Goal: Transaction & Acquisition: Book appointment/travel/reservation

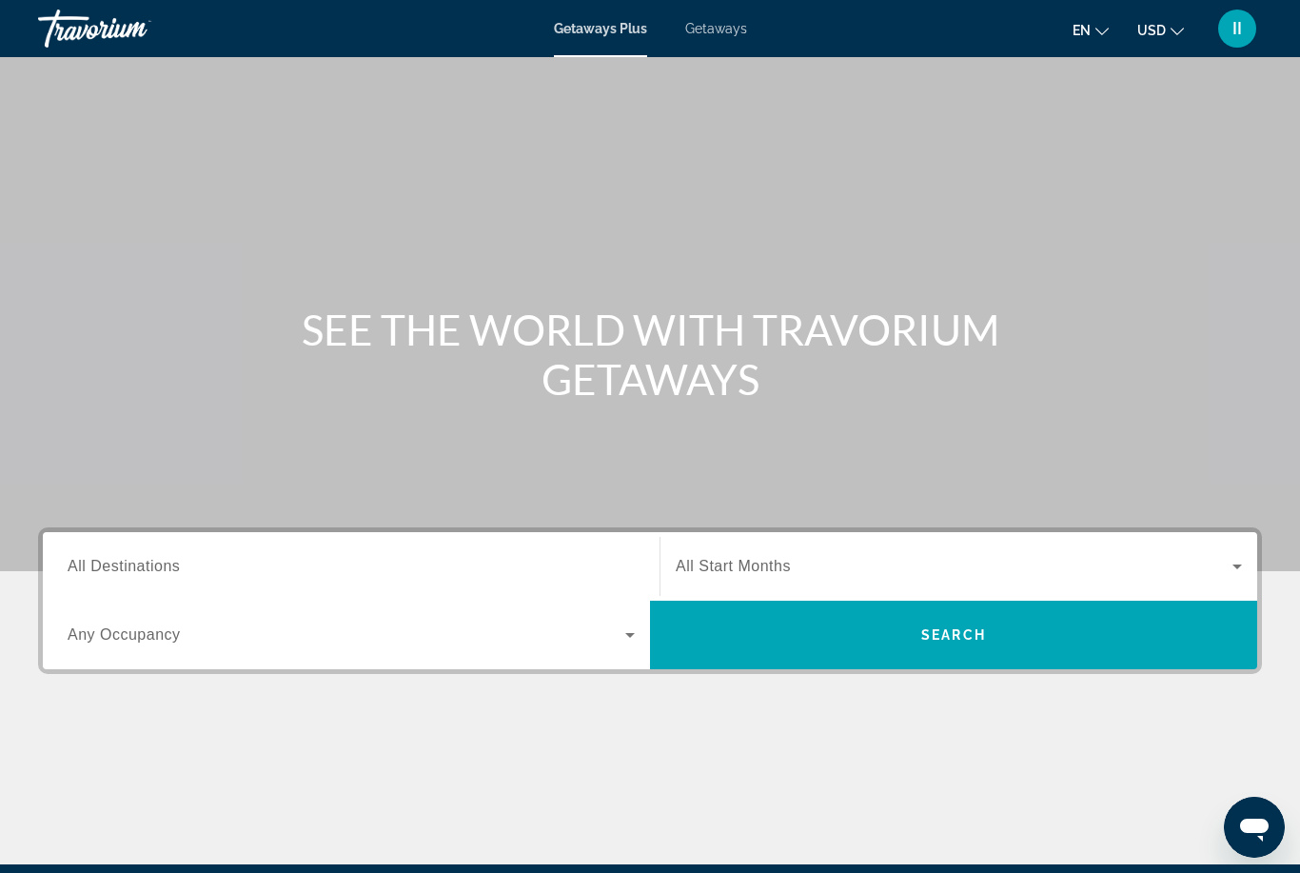
click at [716, 38] on div "Getaways Plus Getaways en English Español Français Italiano Português русский U…" at bounding box center [650, 28] width 1300 height 49
click at [711, 29] on span "Getaways" at bounding box center [716, 28] width 62 height 15
click at [167, 572] on span "All Destinations" at bounding box center [124, 566] width 112 height 16
click at [167, 572] on input "Destination All Destinations" at bounding box center [351, 567] width 567 height 23
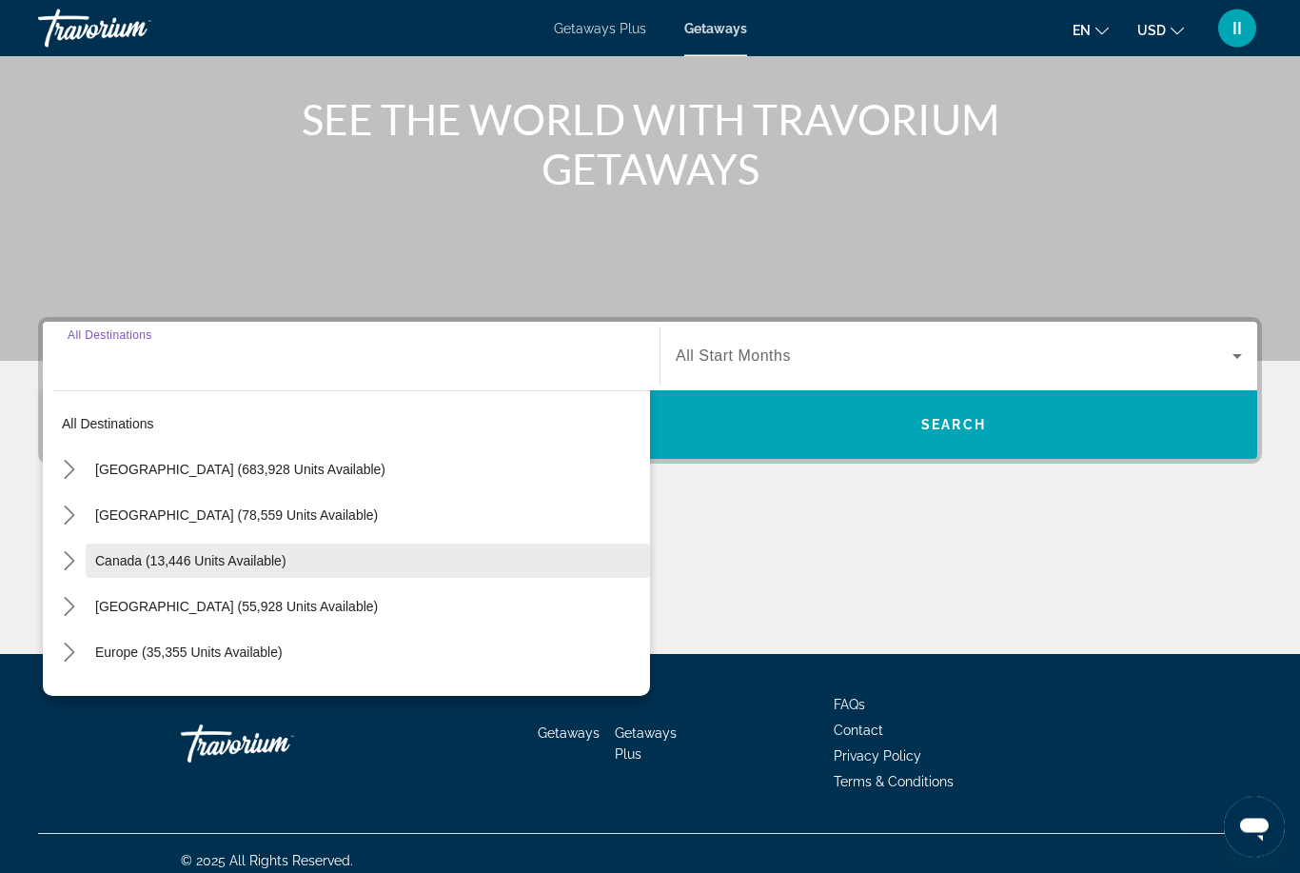
scroll to position [225, 0]
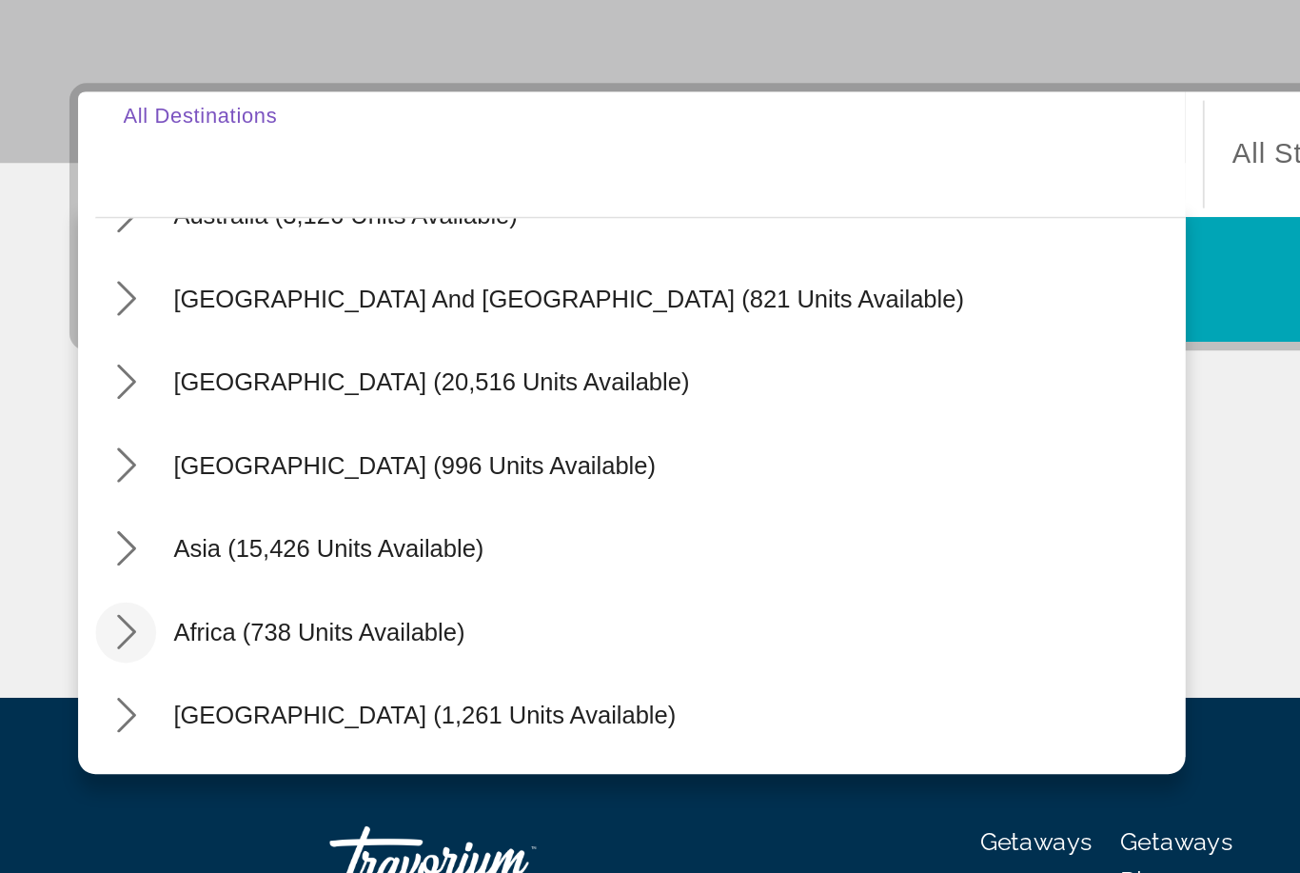
click at [67, 594] on icon "Toggle Africa (738 units available) submenu" at bounding box center [69, 603] width 19 height 19
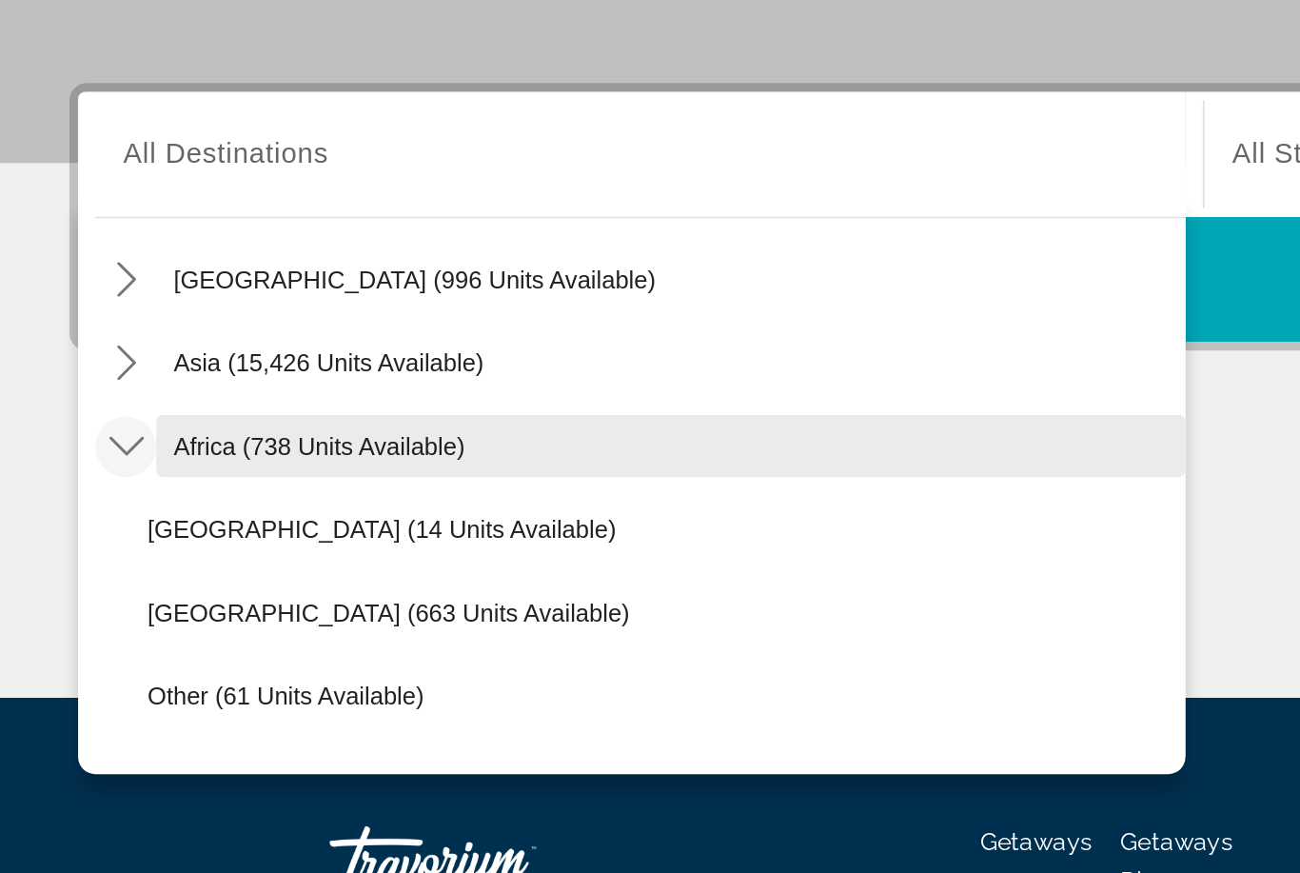
scroll to position [294, 0]
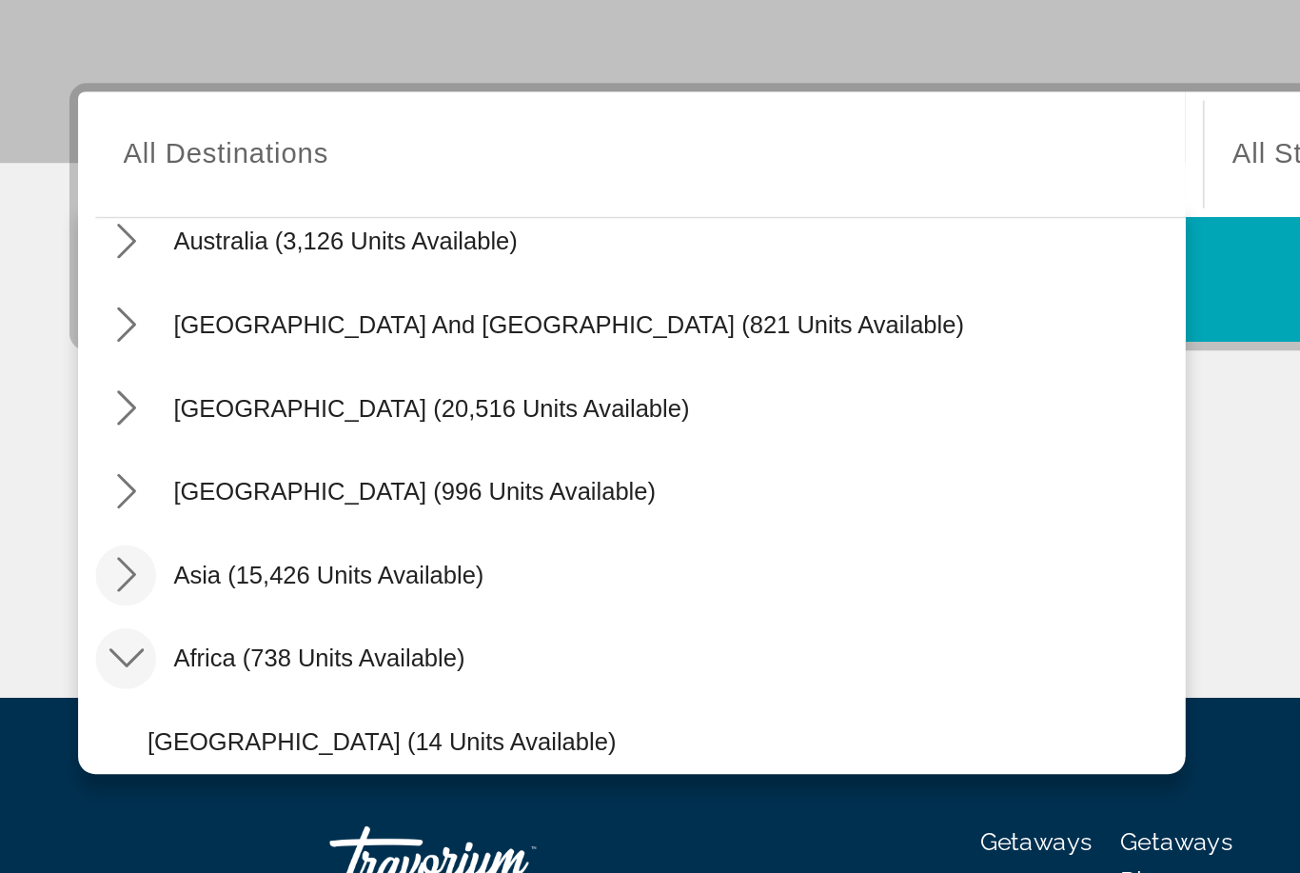
click at [62, 562] on icon "Toggle Asia (15,426 units available) submenu" at bounding box center [69, 571] width 19 height 19
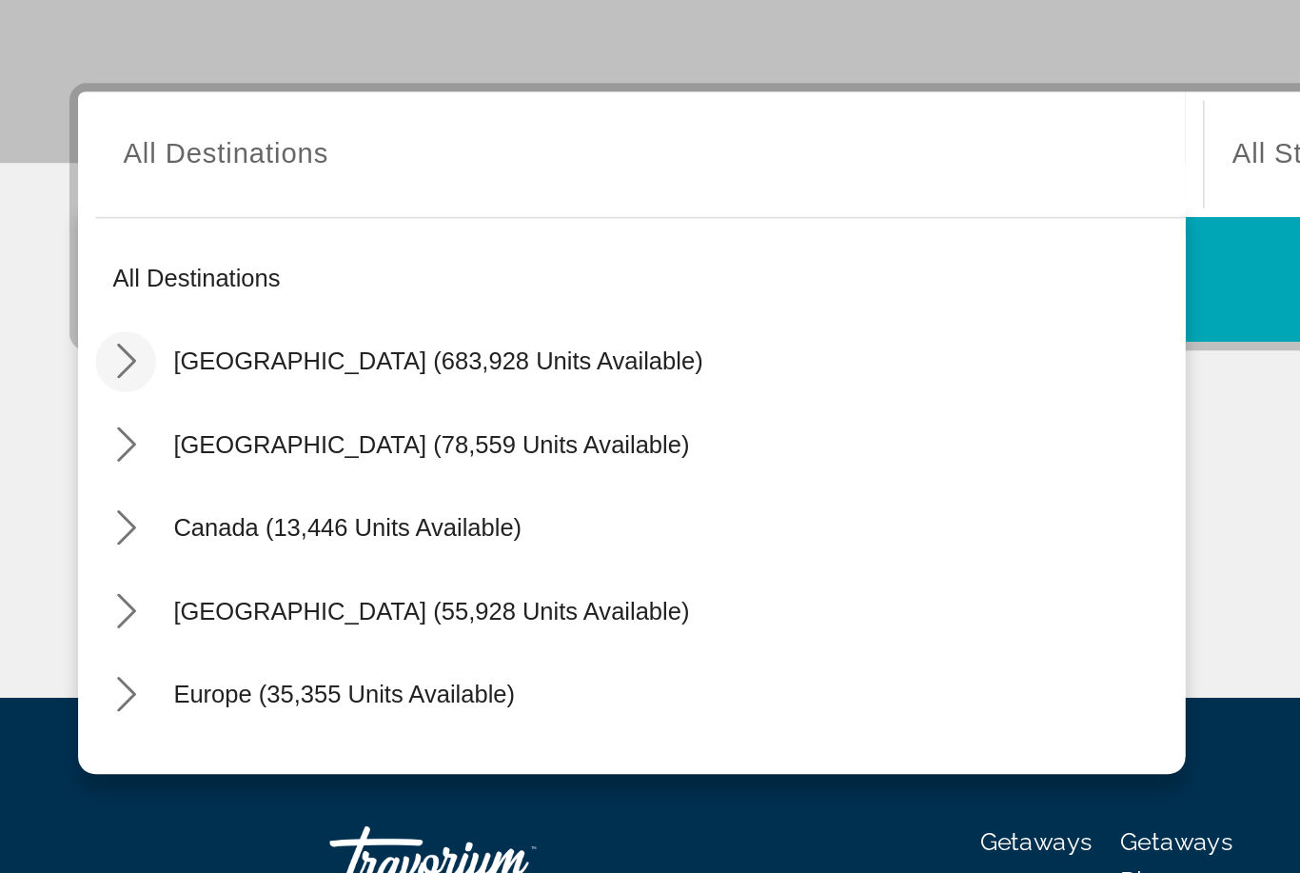
scroll to position [0, 0]
click at [69, 445] on icon "Toggle United States (683,928 units available) submenu" at bounding box center [69, 454] width 19 height 19
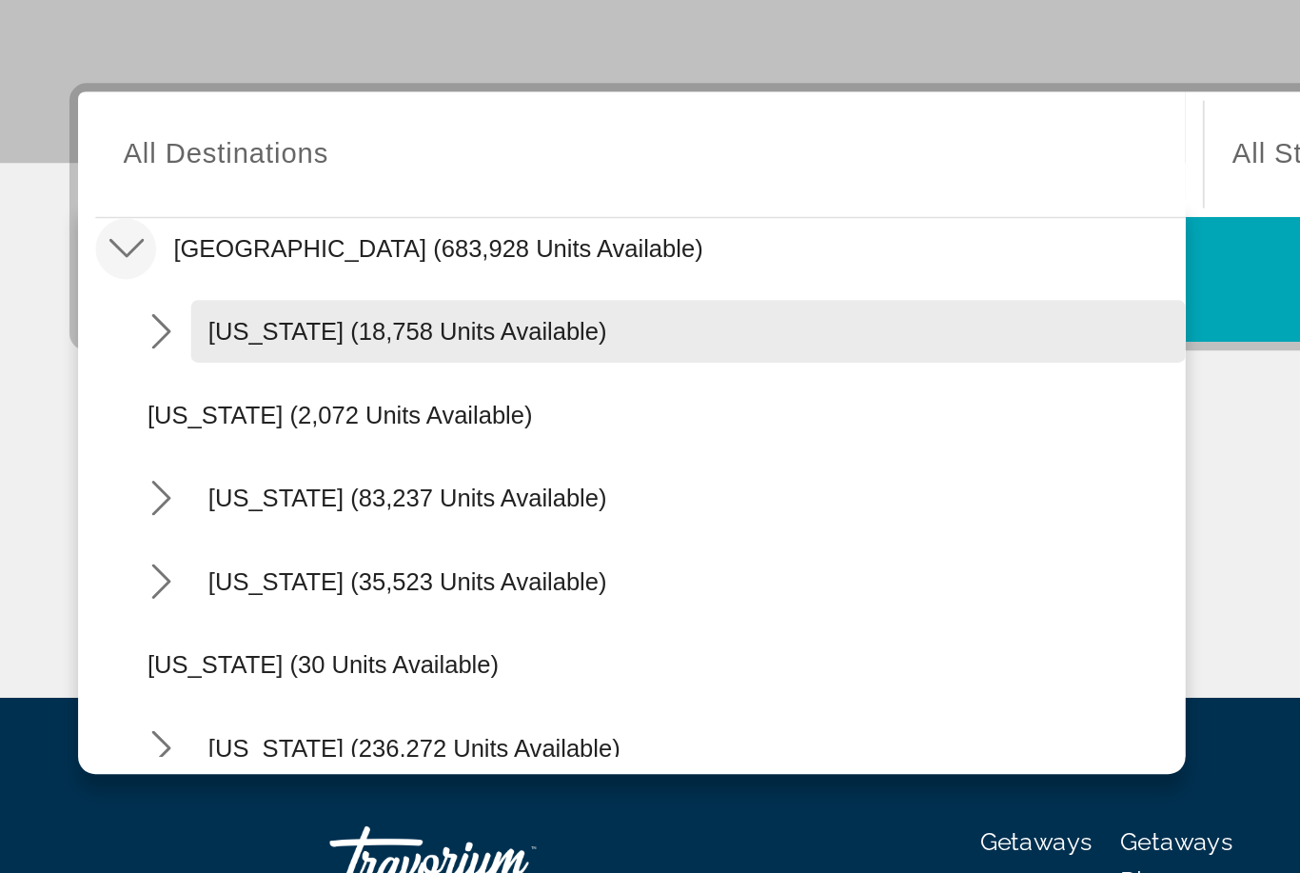
scroll to position [60, 0]
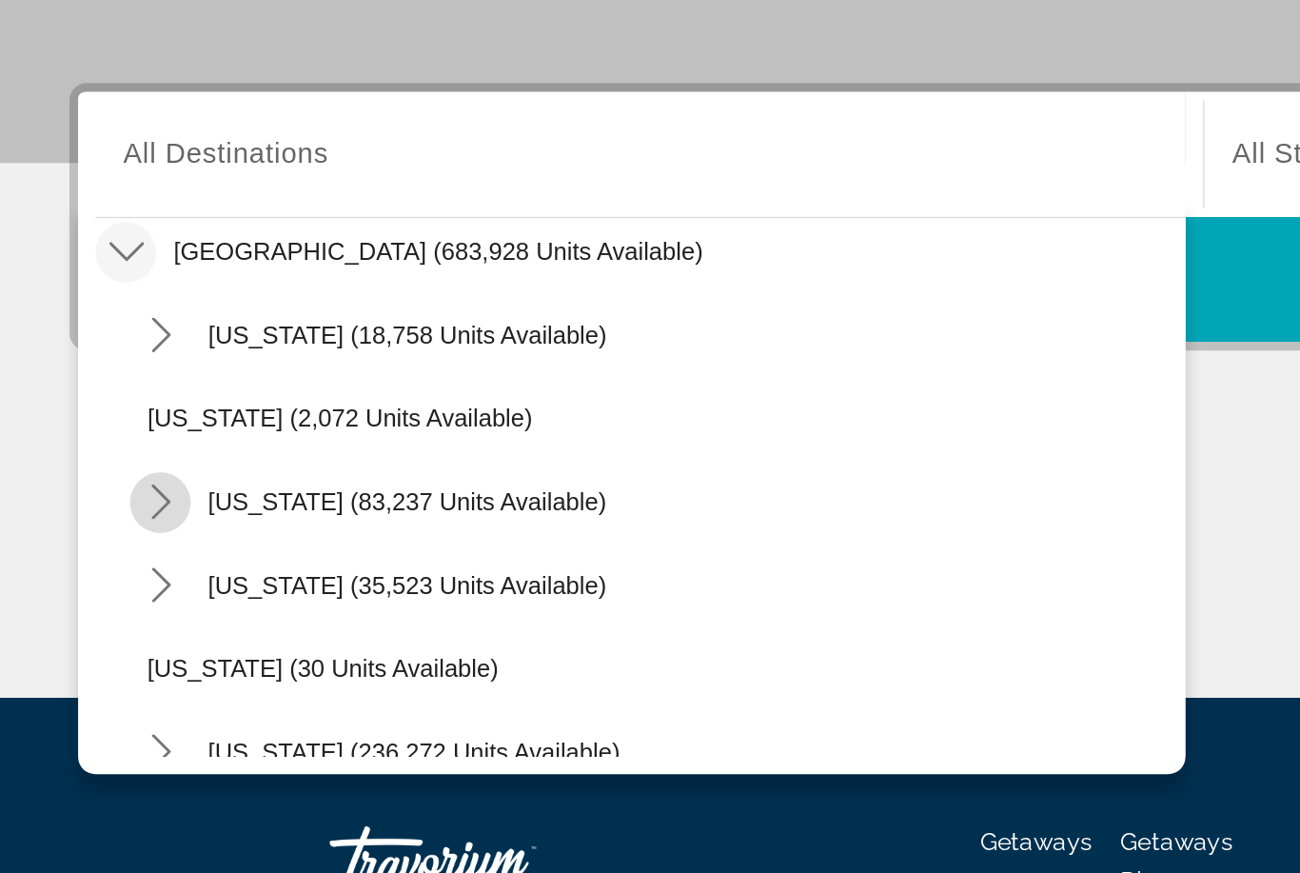
click at [88, 522] on icon "Toggle California (83,237 units available) submenu" at bounding box center [88, 531] width 10 height 19
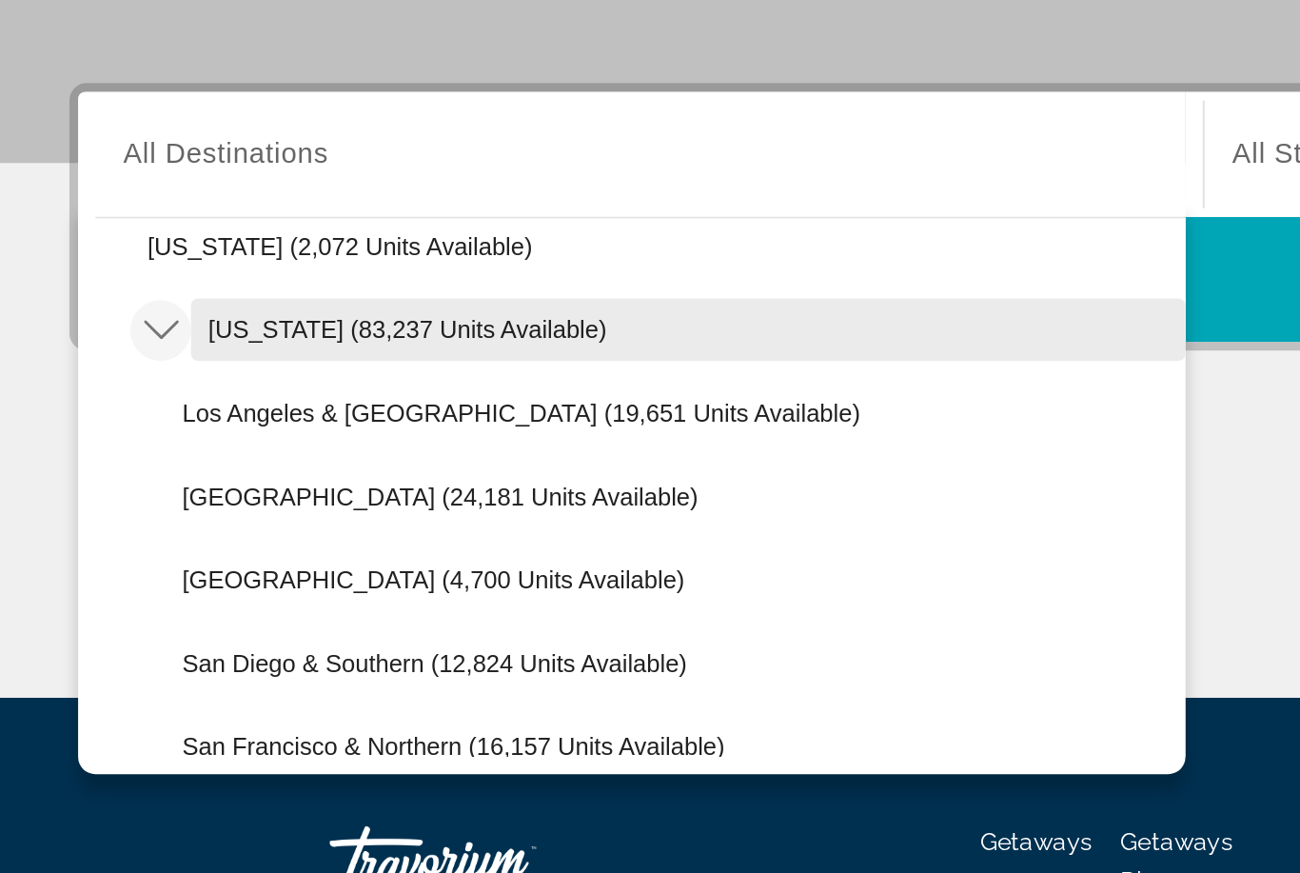
scroll to position [168, 0]
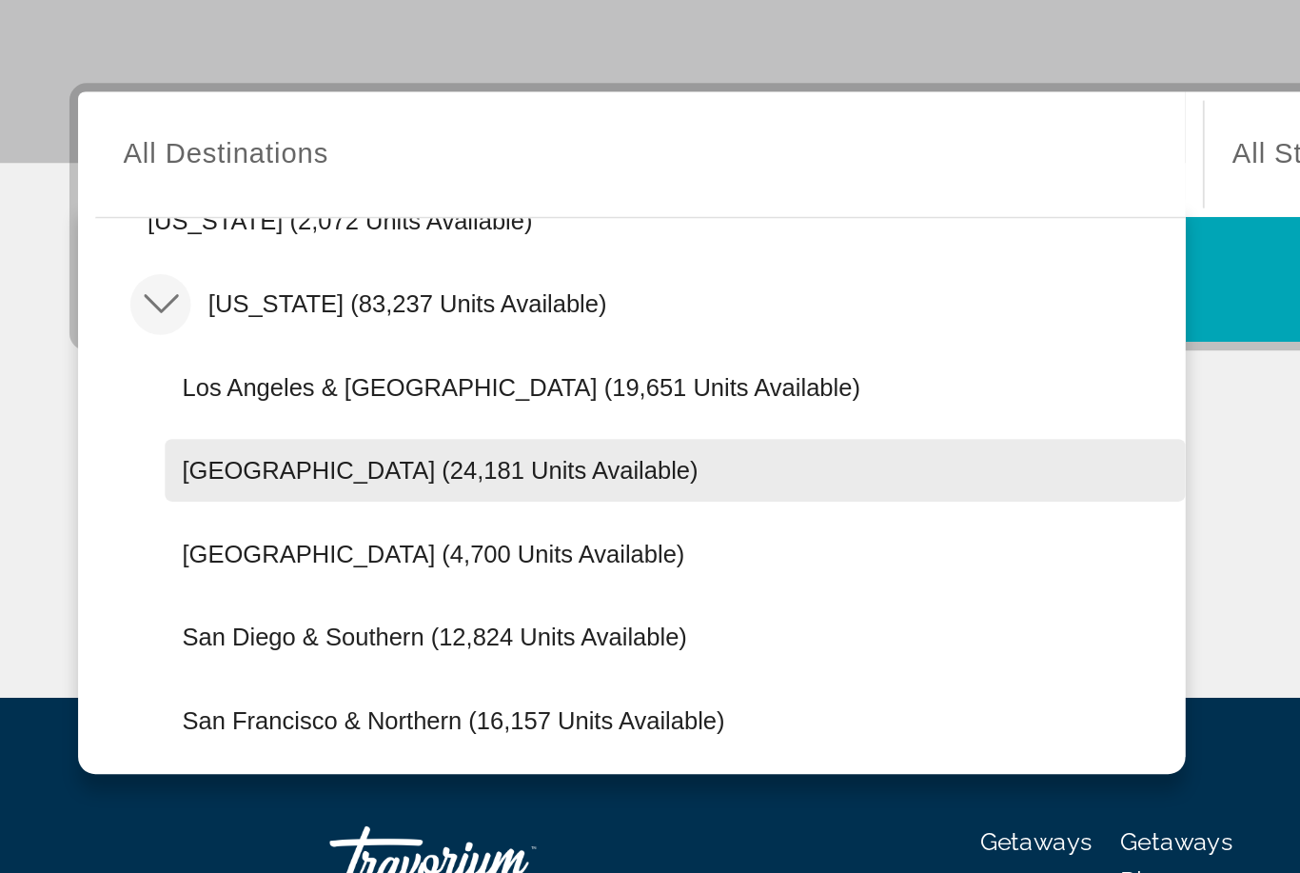
click at [155, 507] on span "Lake Tahoe (24,181 units available)" at bounding box center [241, 514] width 283 height 15
type input "**********"
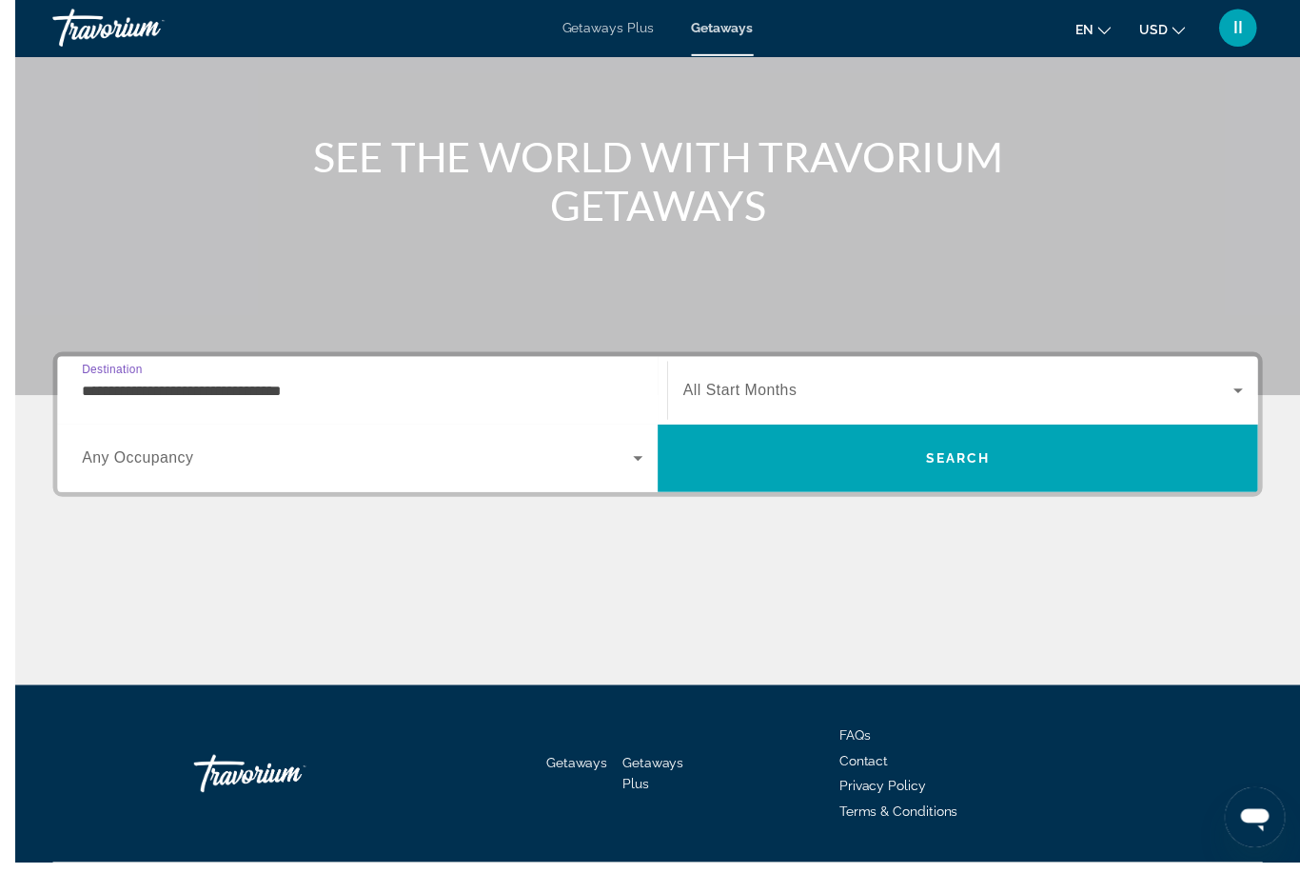
scroll to position [164, 0]
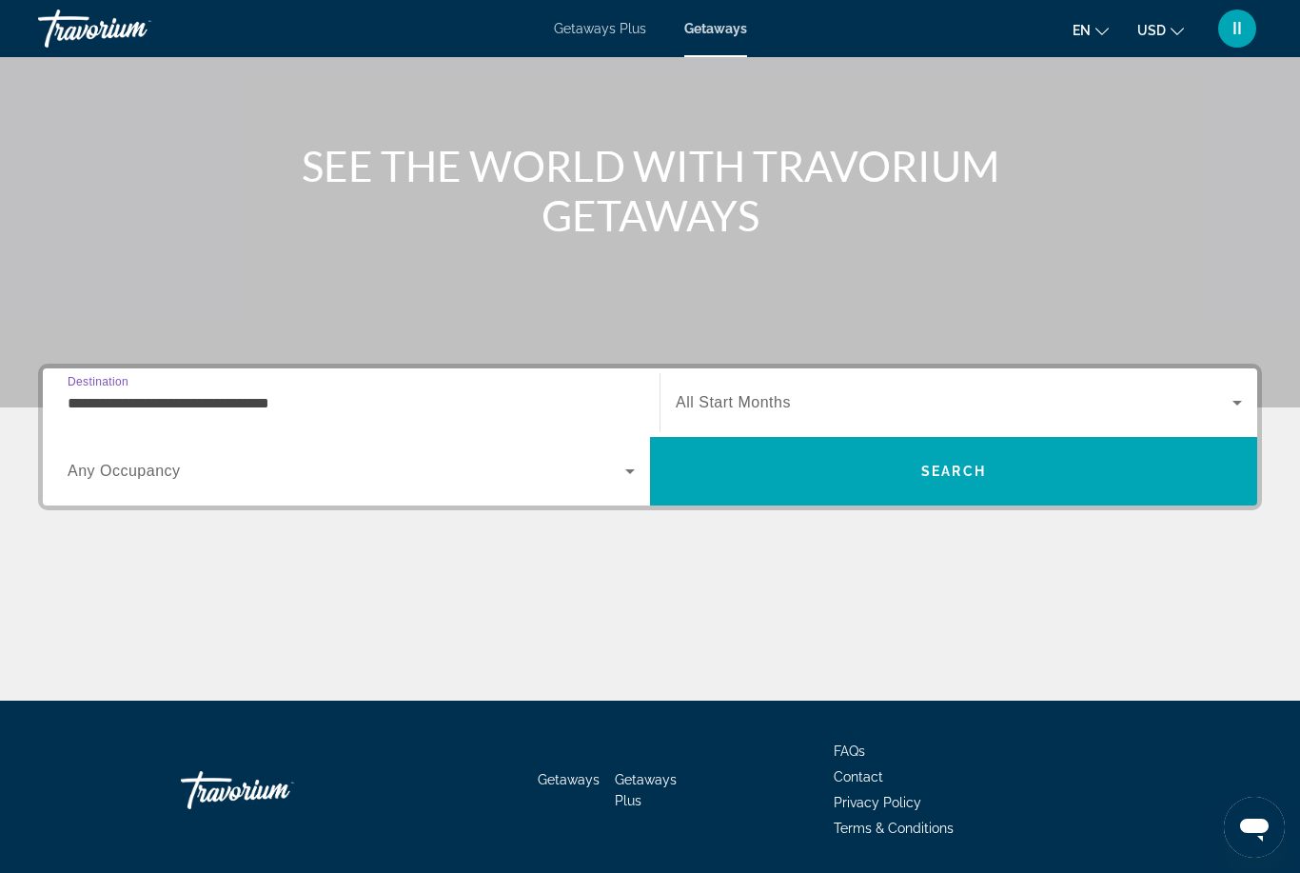
click at [806, 392] on span "Search widget" at bounding box center [954, 402] width 557 height 23
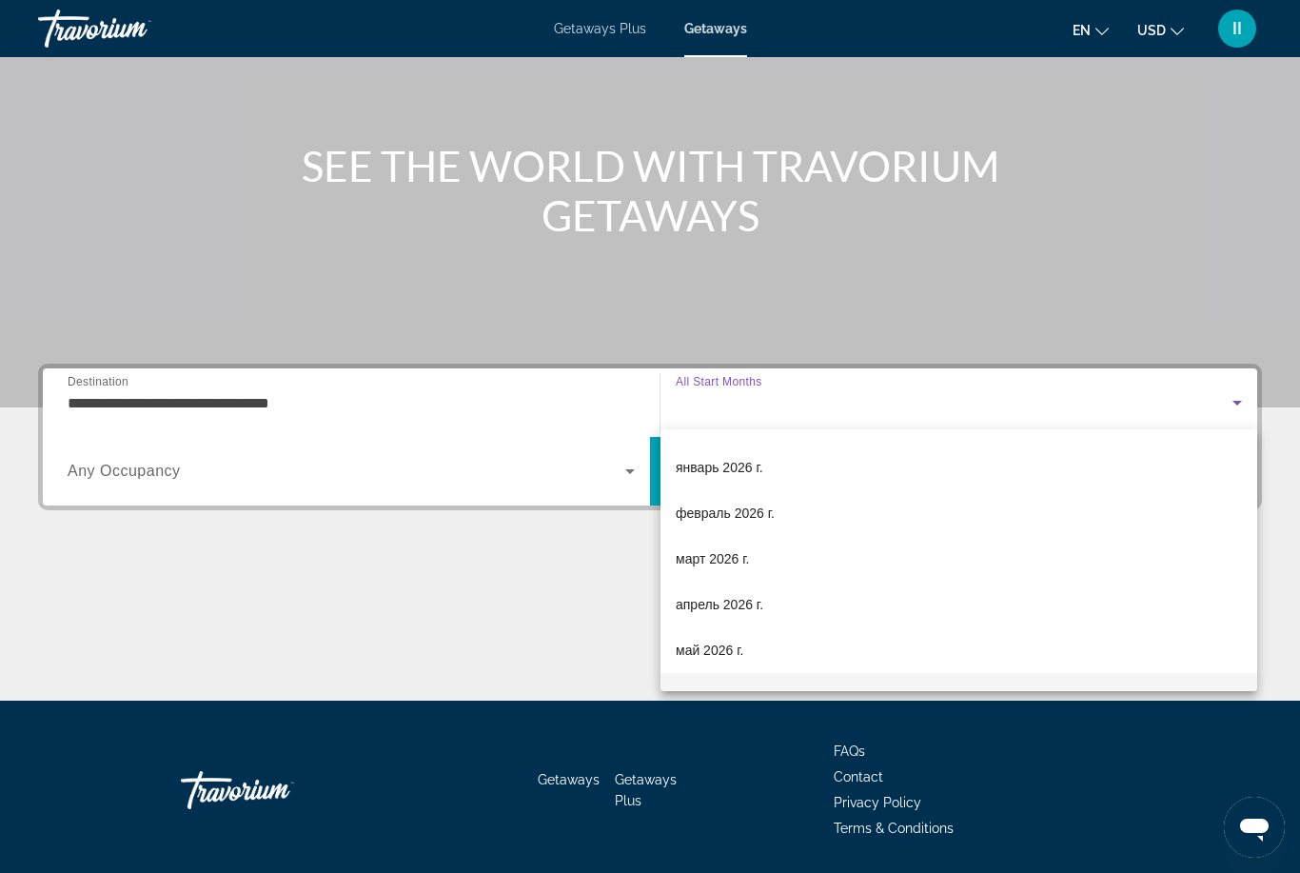
scroll to position [177, 0]
click at [746, 471] on span "январь 2026 г." at bounding box center [720, 465] width 88 height 23
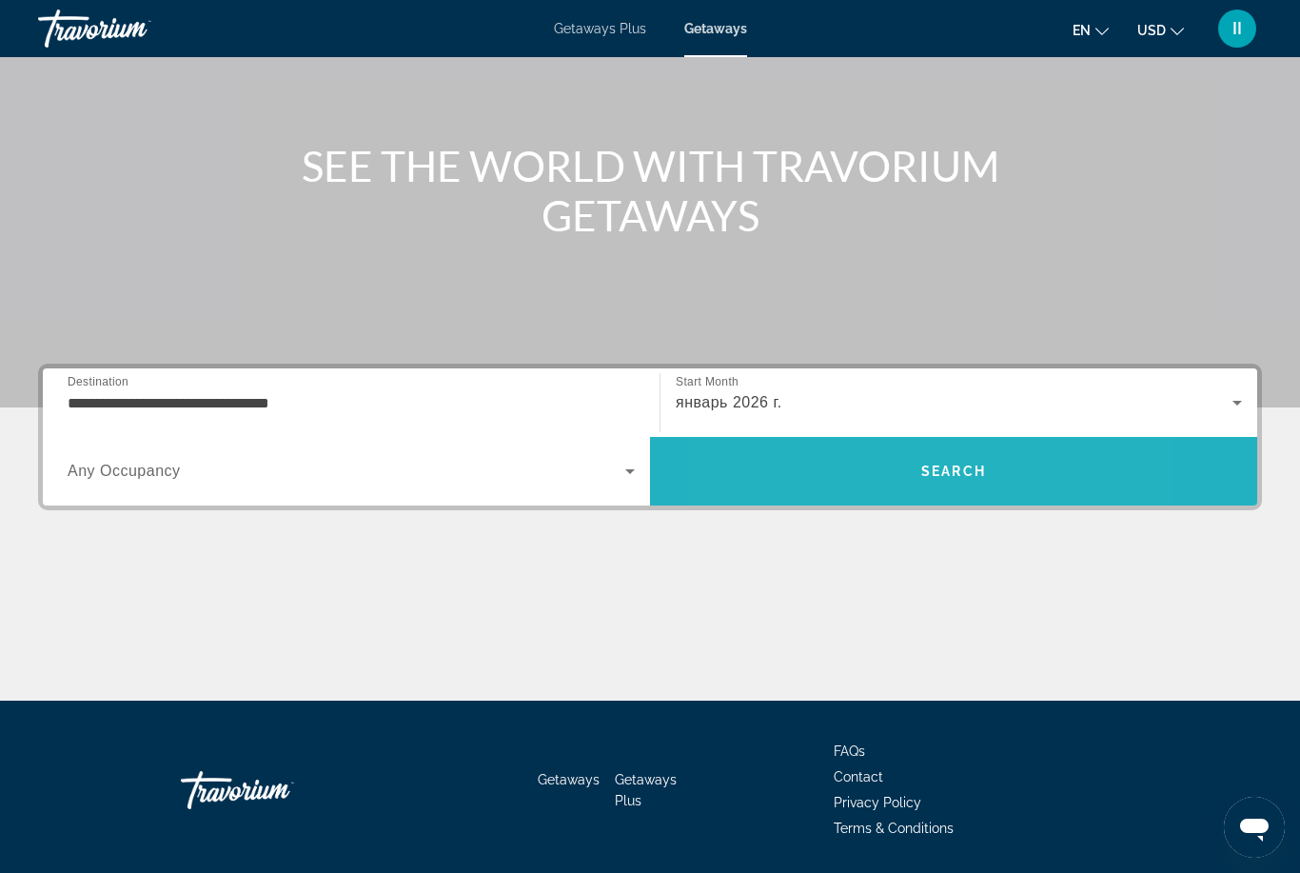
click at [852, 481] on span "Search" at bounding box center [953, 471] width 607 height 46
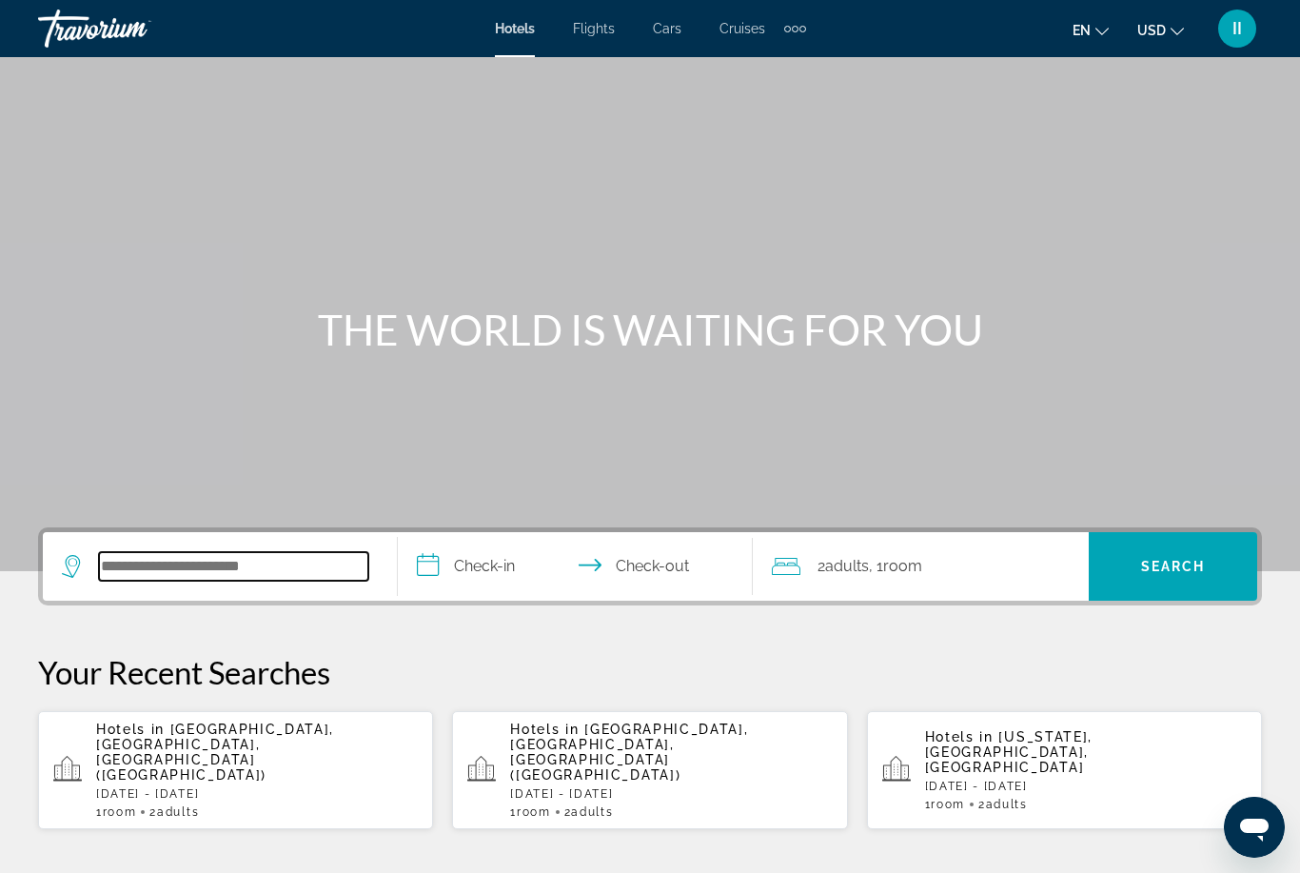
click at [167, 565] on input "Search hotel destination" at bounding box center [233, 566] width 269 height 29
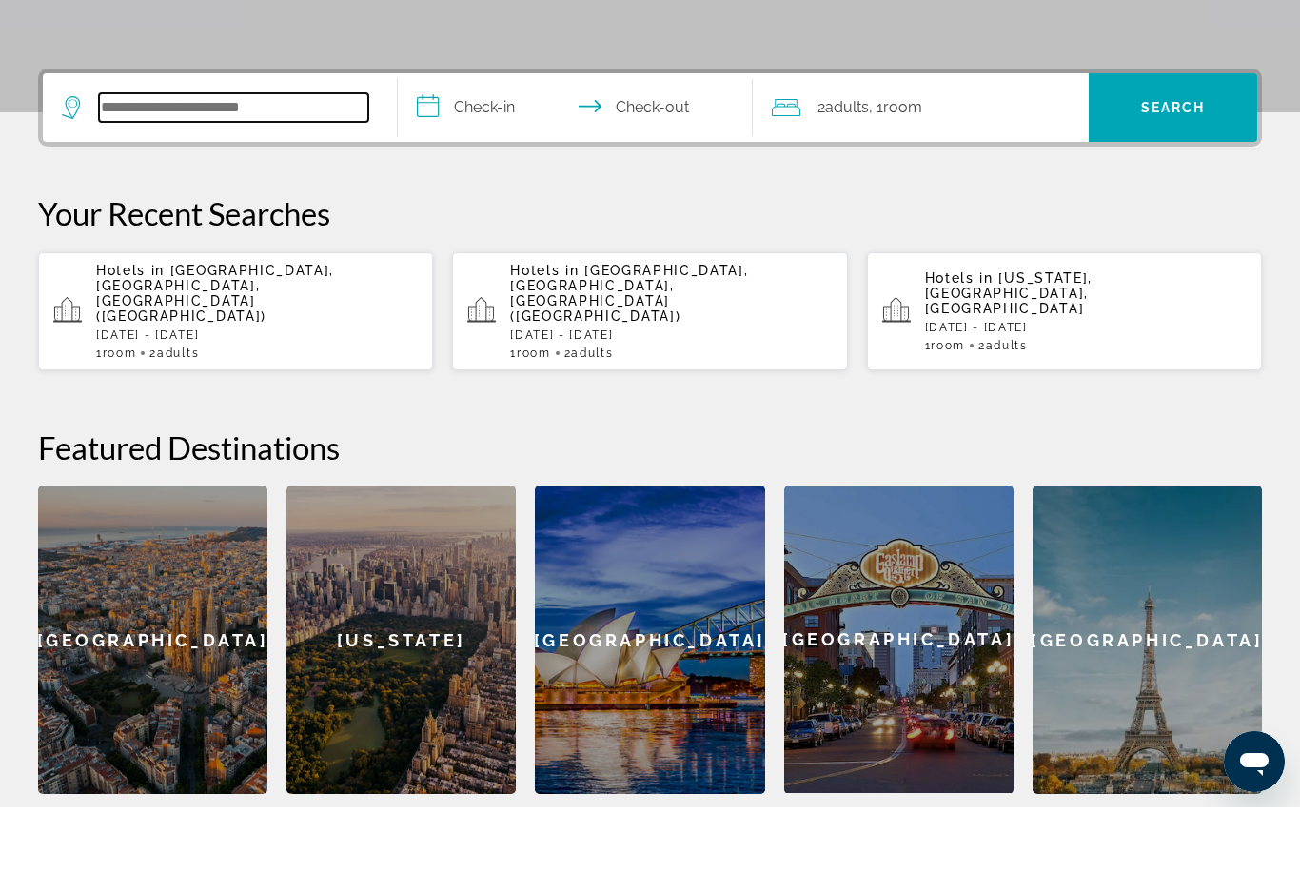
scroll to position [400, 0]
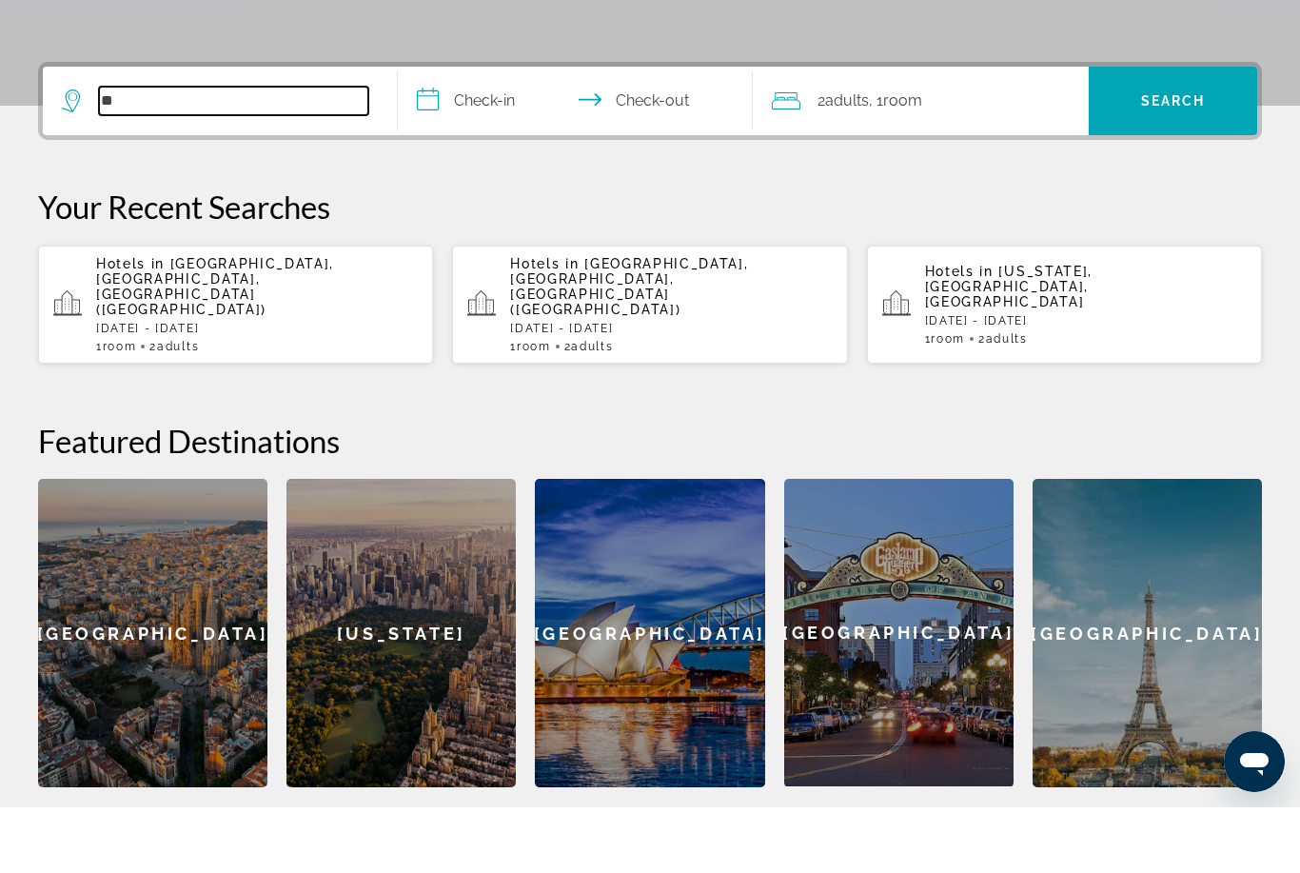
type input "*"
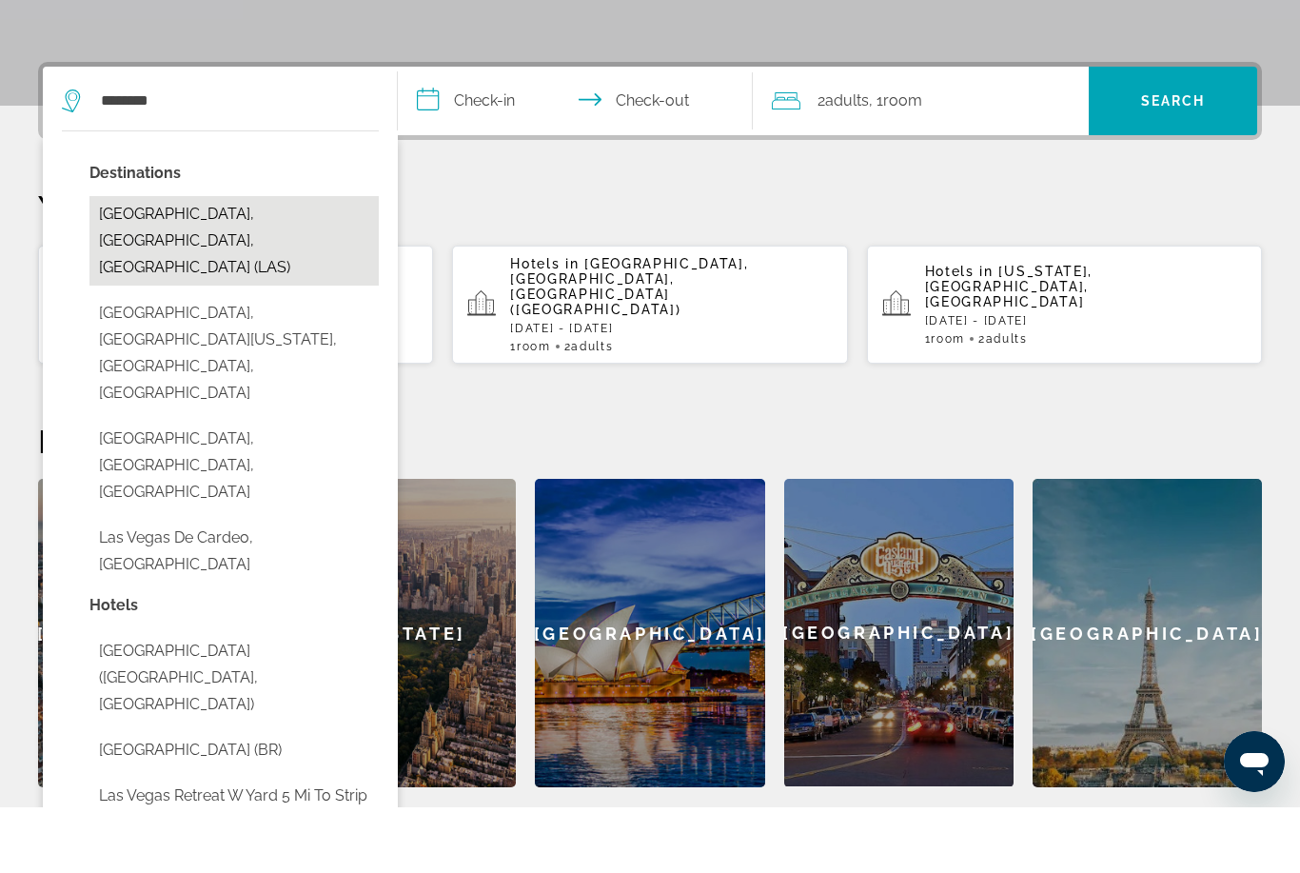
click at [226, 262] on button "[GEOGRAPHIC_DATA], [GEOGRAPHIC_DATA], [GEOGRAPHIC_DATA] (LAS)" at bounding box center [233, 306] width 289 height 89
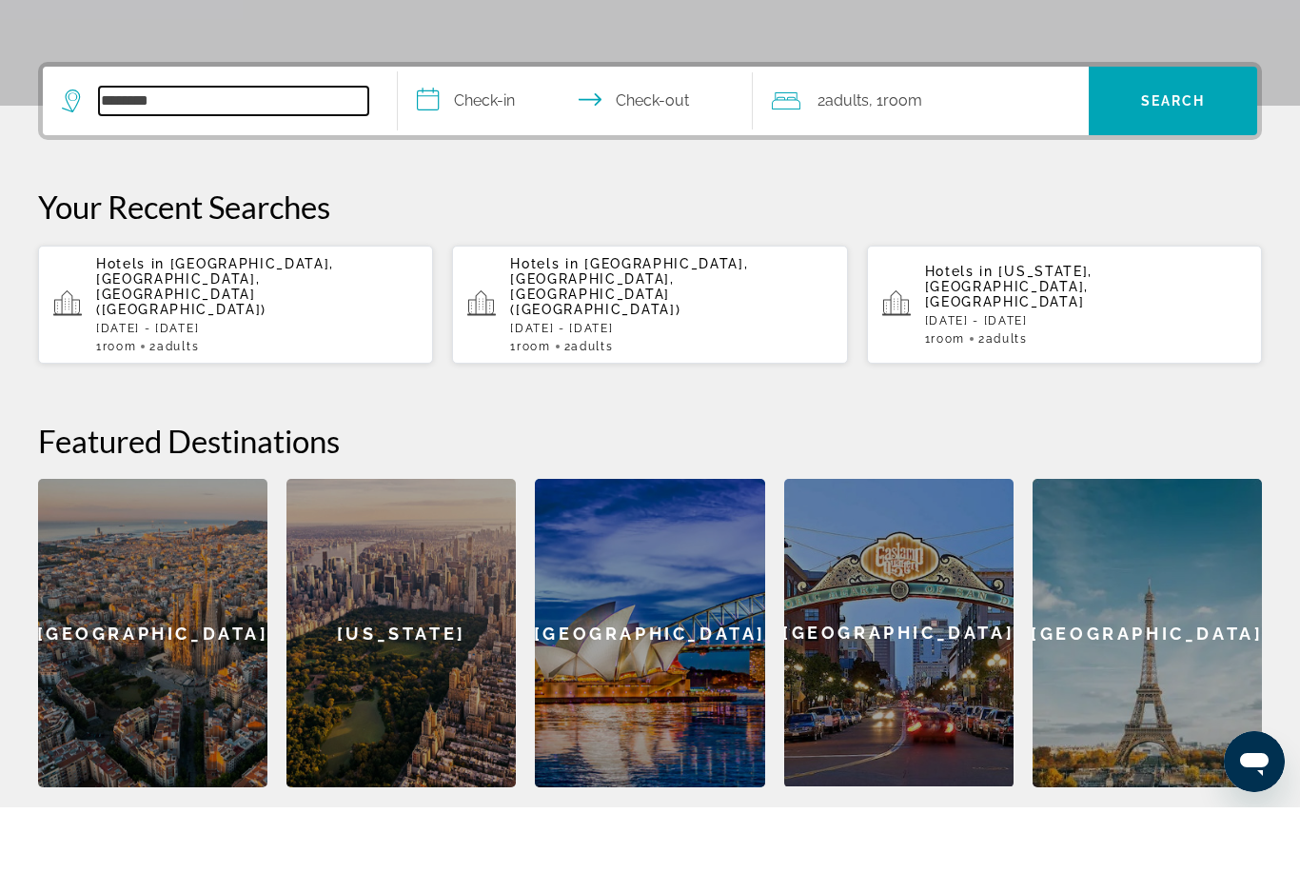
type input "**********"
click at [478, 132] on input "**********" at bounding box center [579, 169] width 363 height 74
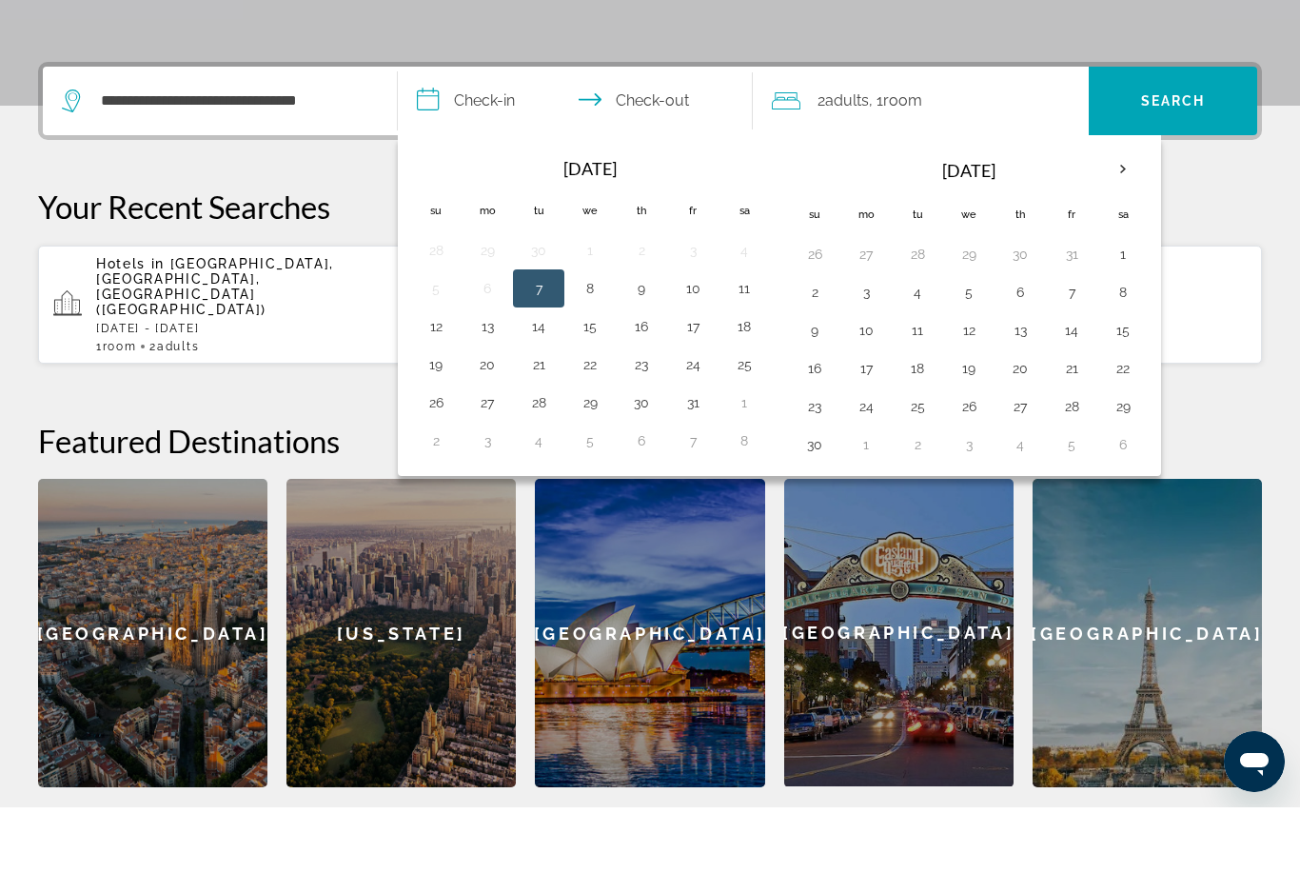
scroll to position [465, 0]
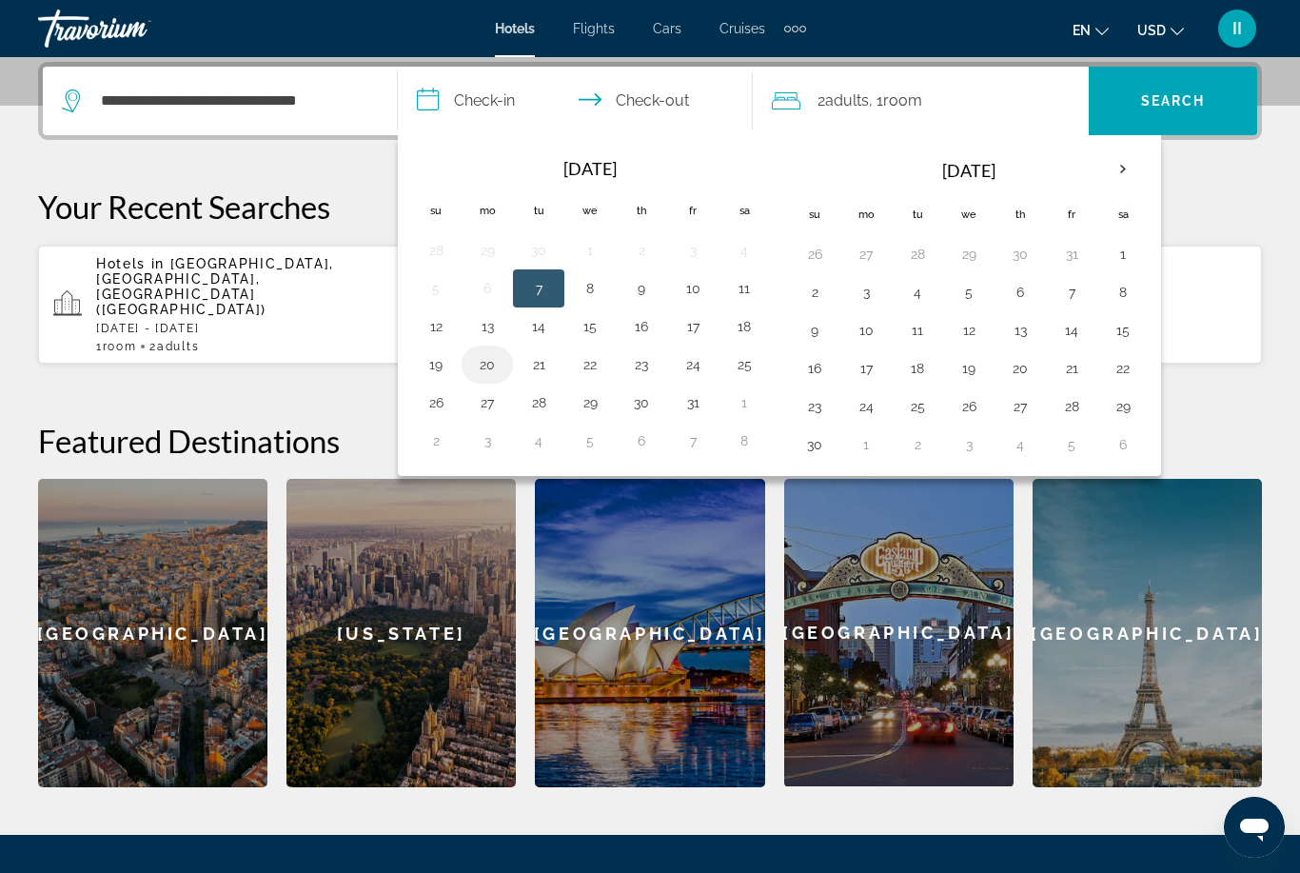
click at [484, 365] on button "20" at bounding box center [487, 364] width 30 height 27
click at [651, 362] on button "23" at bounding box center [641, 364] width 30 height 27
type input "**********"
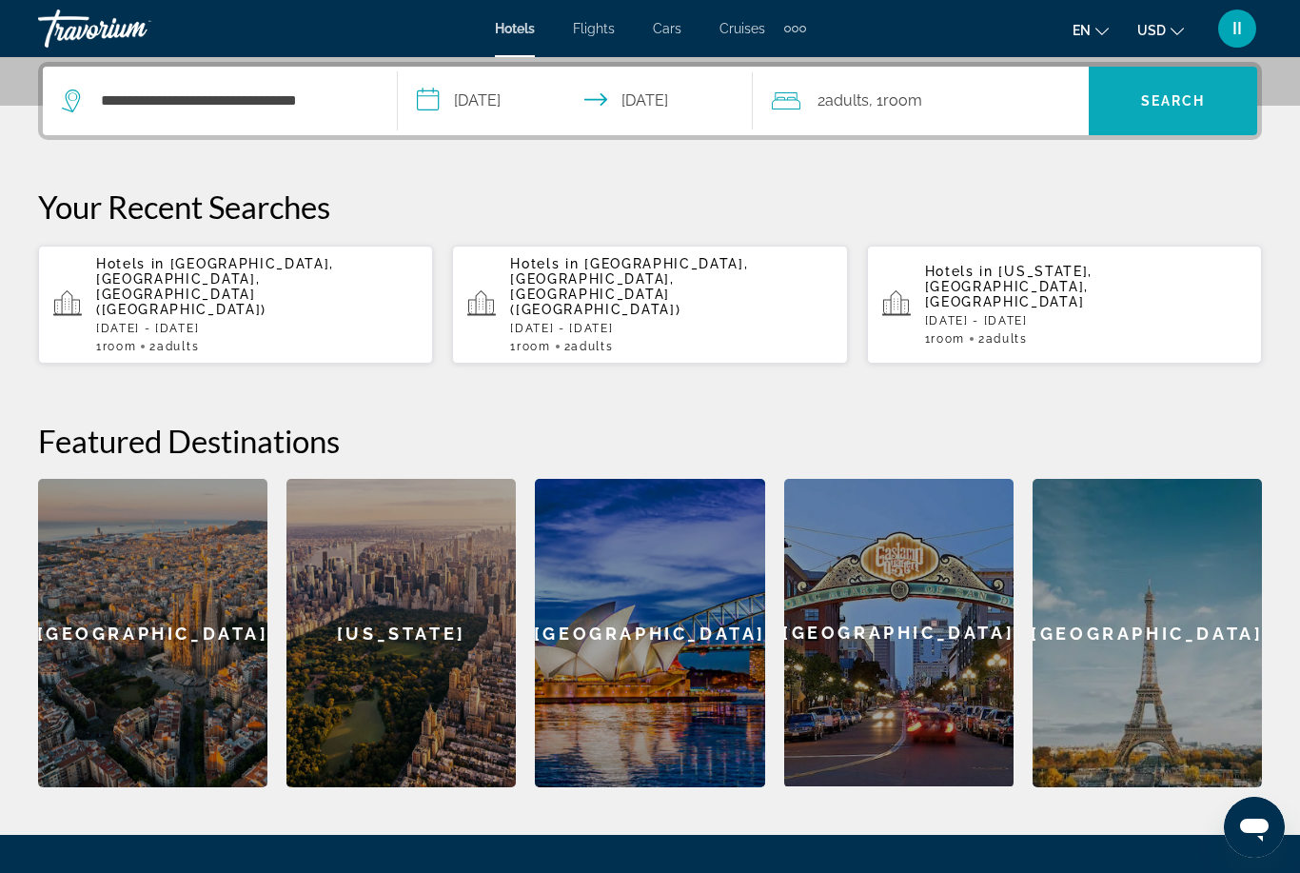
click at [1163, 100] on span "Search" at bounding box center [1173, 100] width 65 height 15
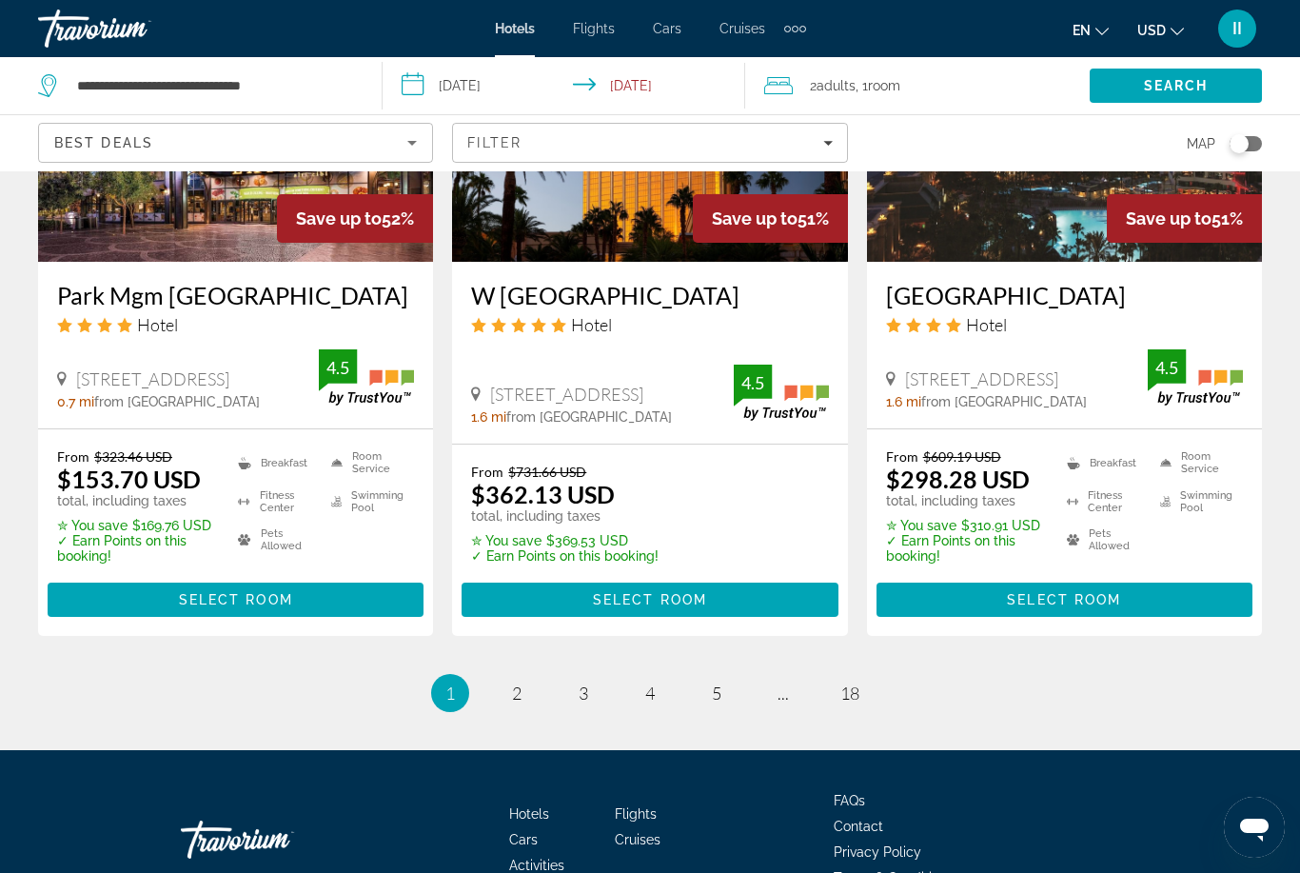
scroll to position [2534, 0]
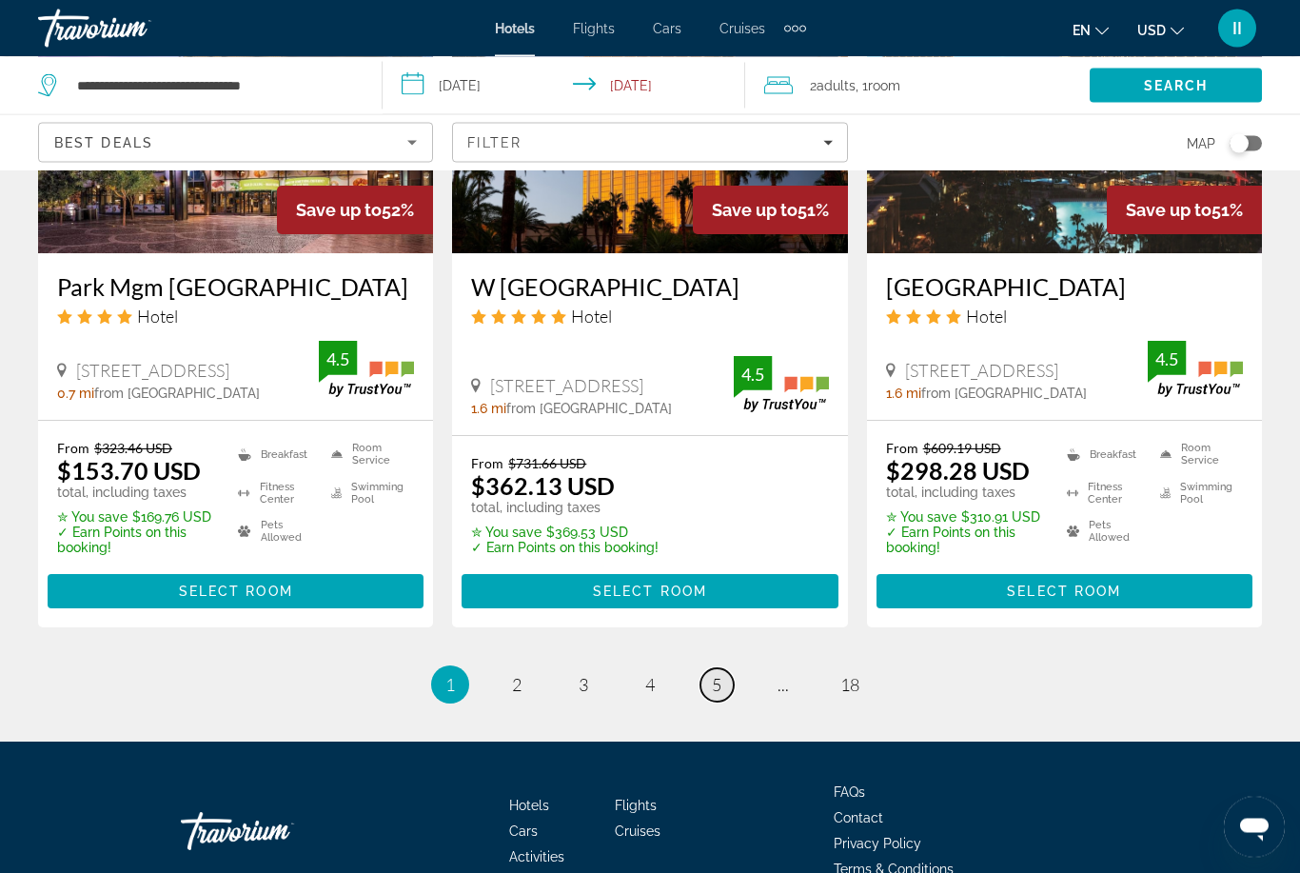
click at [718, 669] on link "page 5" at bounding box center [716, 685] width 33 height 33
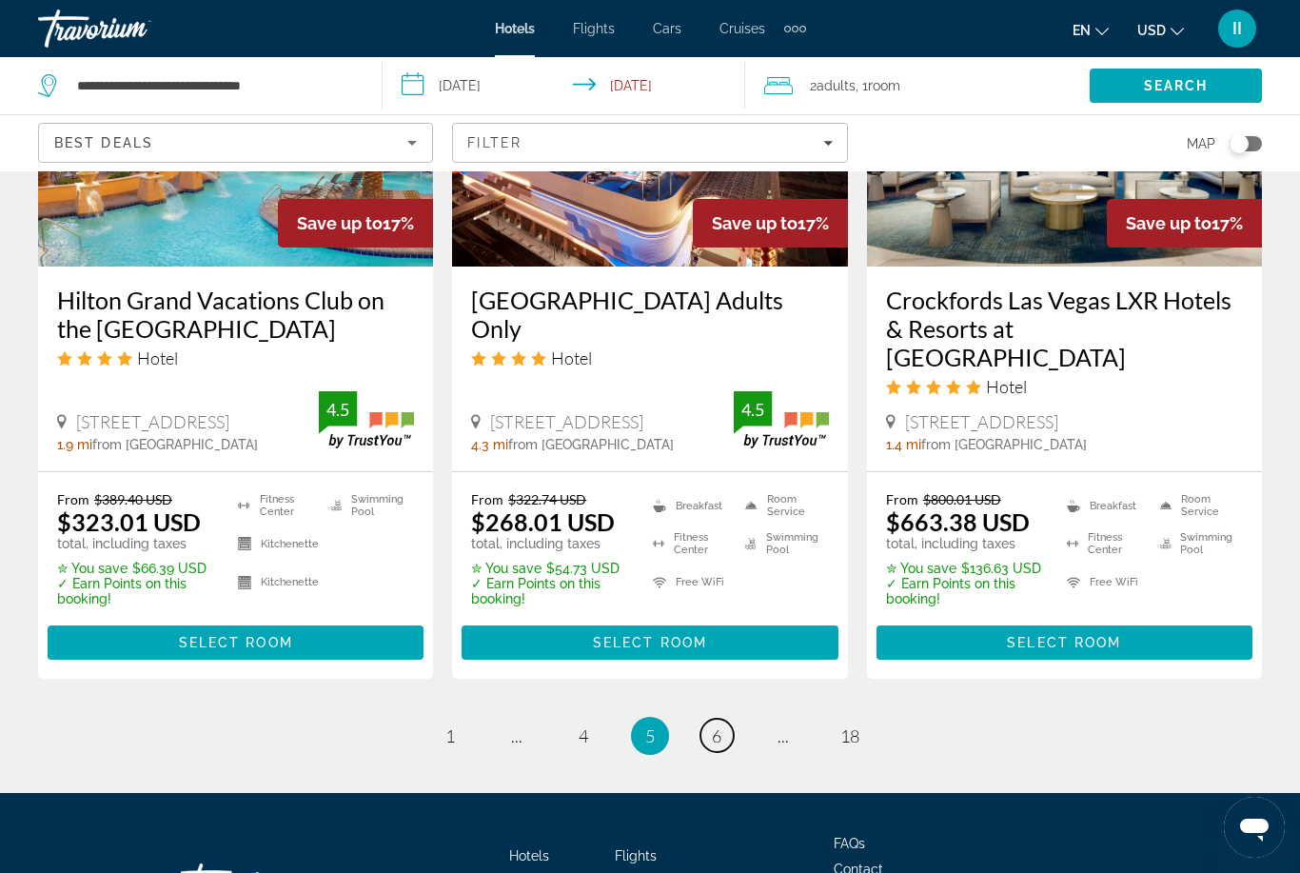
scroll to position [2551, 0]
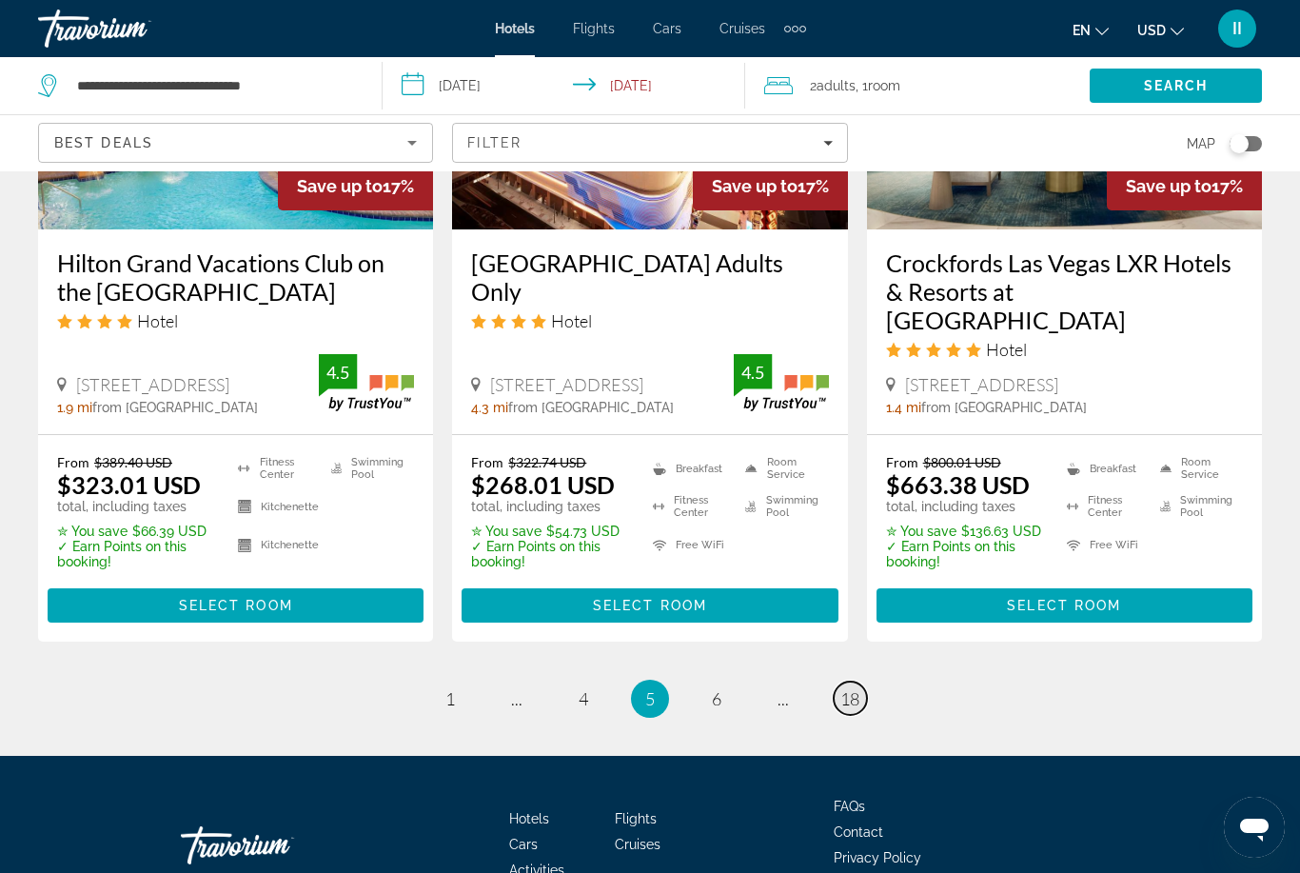
click at [860, 681] on link "page 18" at bounding box center [850, 697] width 33 height 33
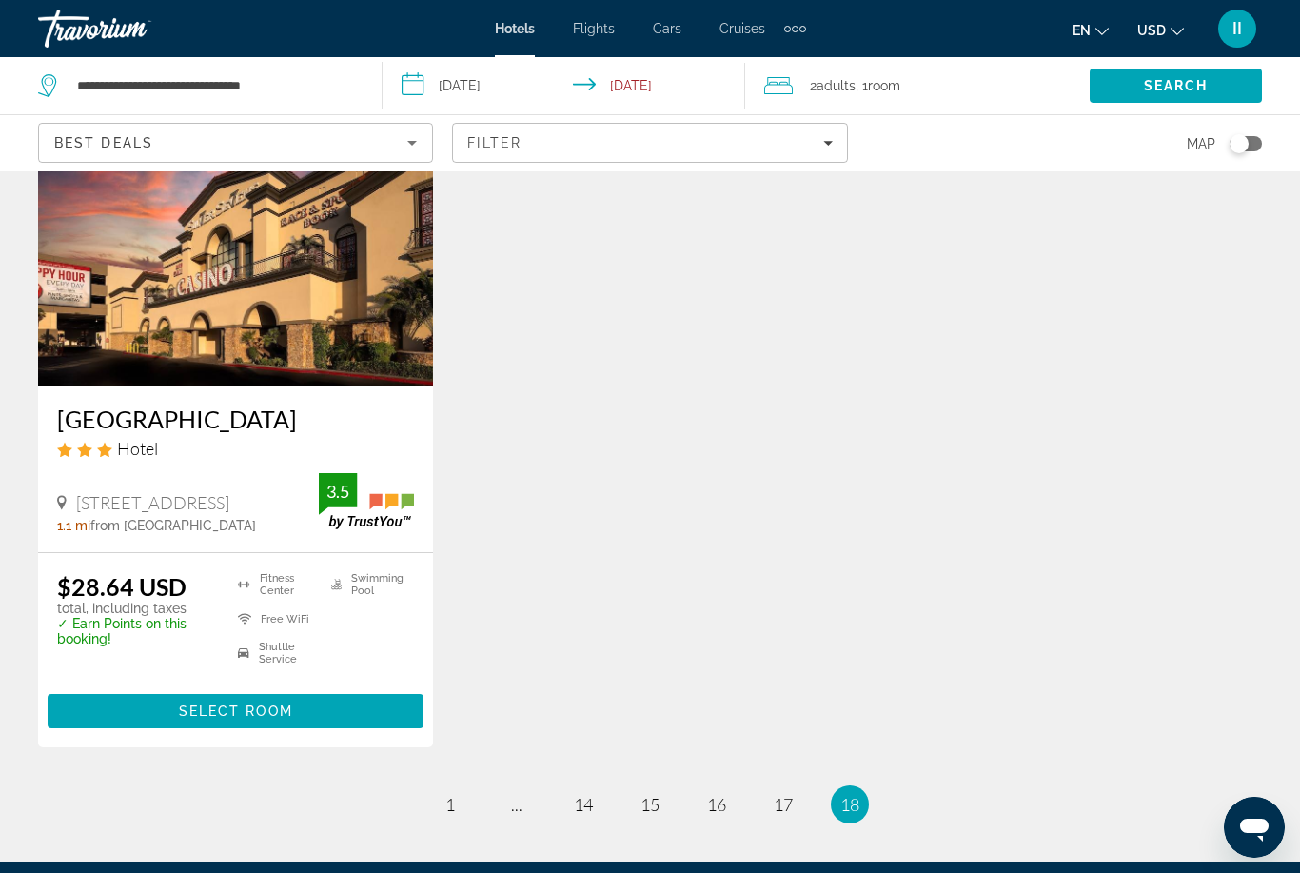
scroll to position [889, 0]
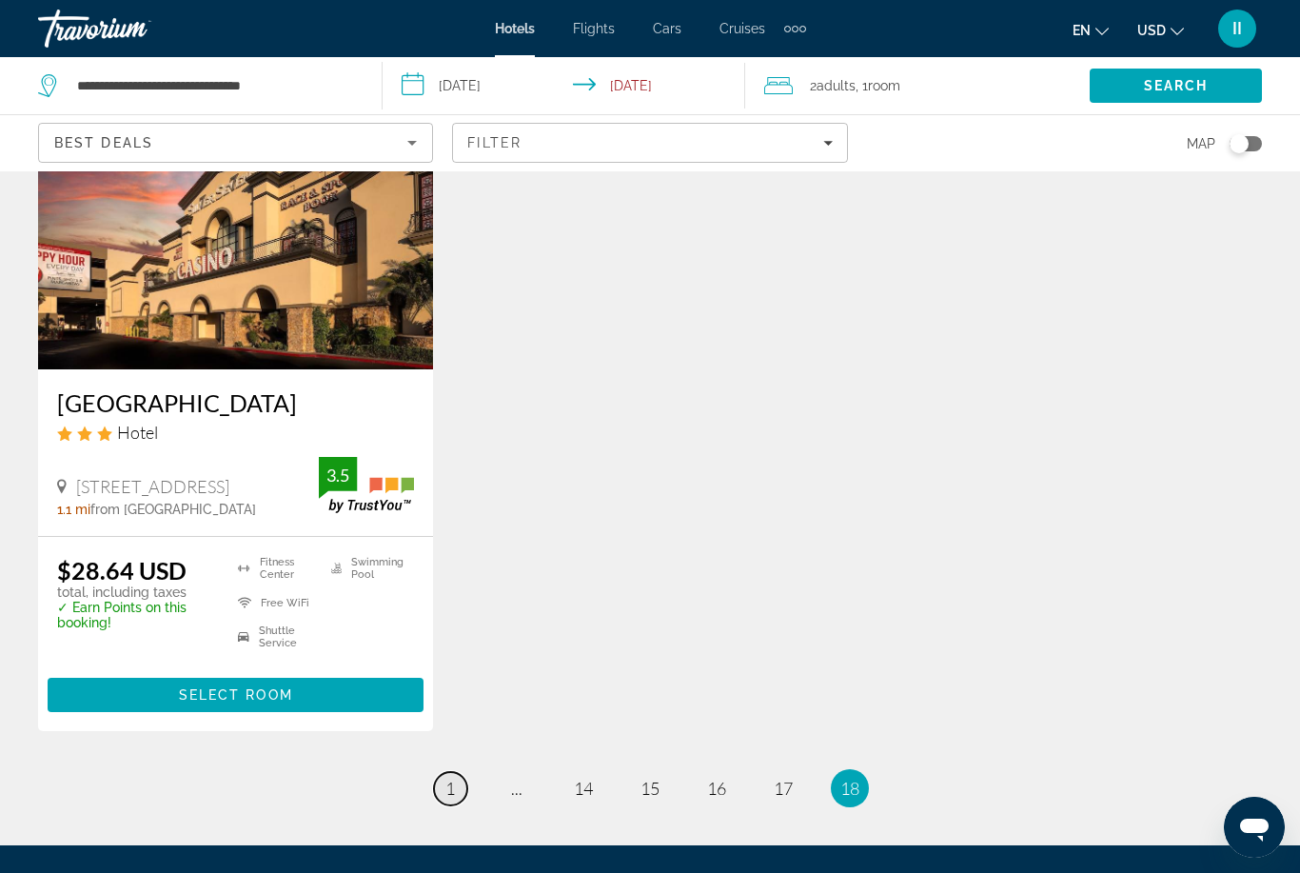
click at [453, 777] on span "1" at bounding box center [450, 787] width 10 height 21
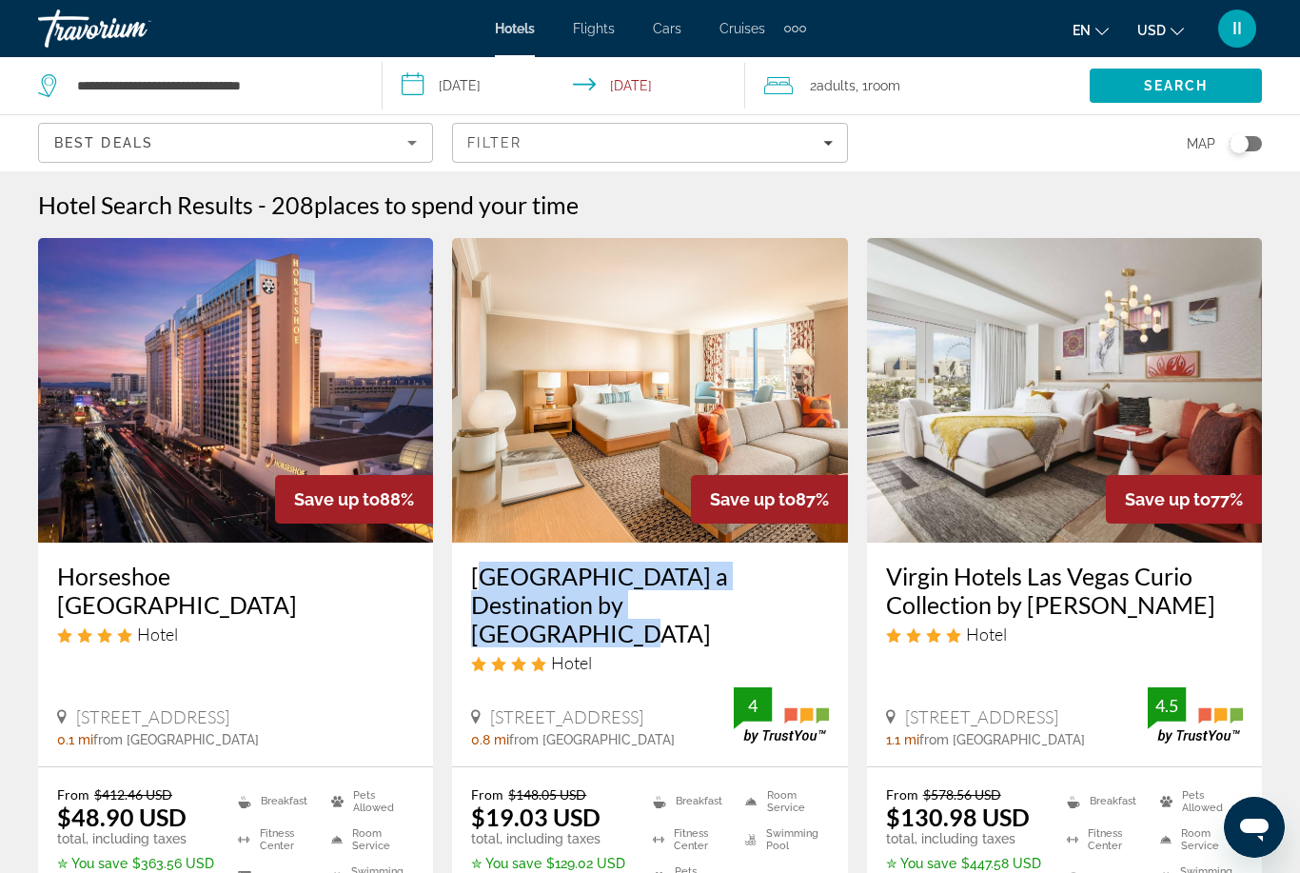
drag, startPoint x: 466, startPoint y: 555, endPoint x: 642, endPoint y: 597, distance: 180.9
click at [642, 597] on div "[GEOGRAPHIC_DATA] a Destination by [GEOGRAPHIC_DATA] Hotel [STREET_ADDRESS] 0.8…" at bounding box center [649, 654] width 395 height 224
copy h3 "[GEOGRAPHIC_DATA] a Destination by [GEOGRAPHIC_DATA]"
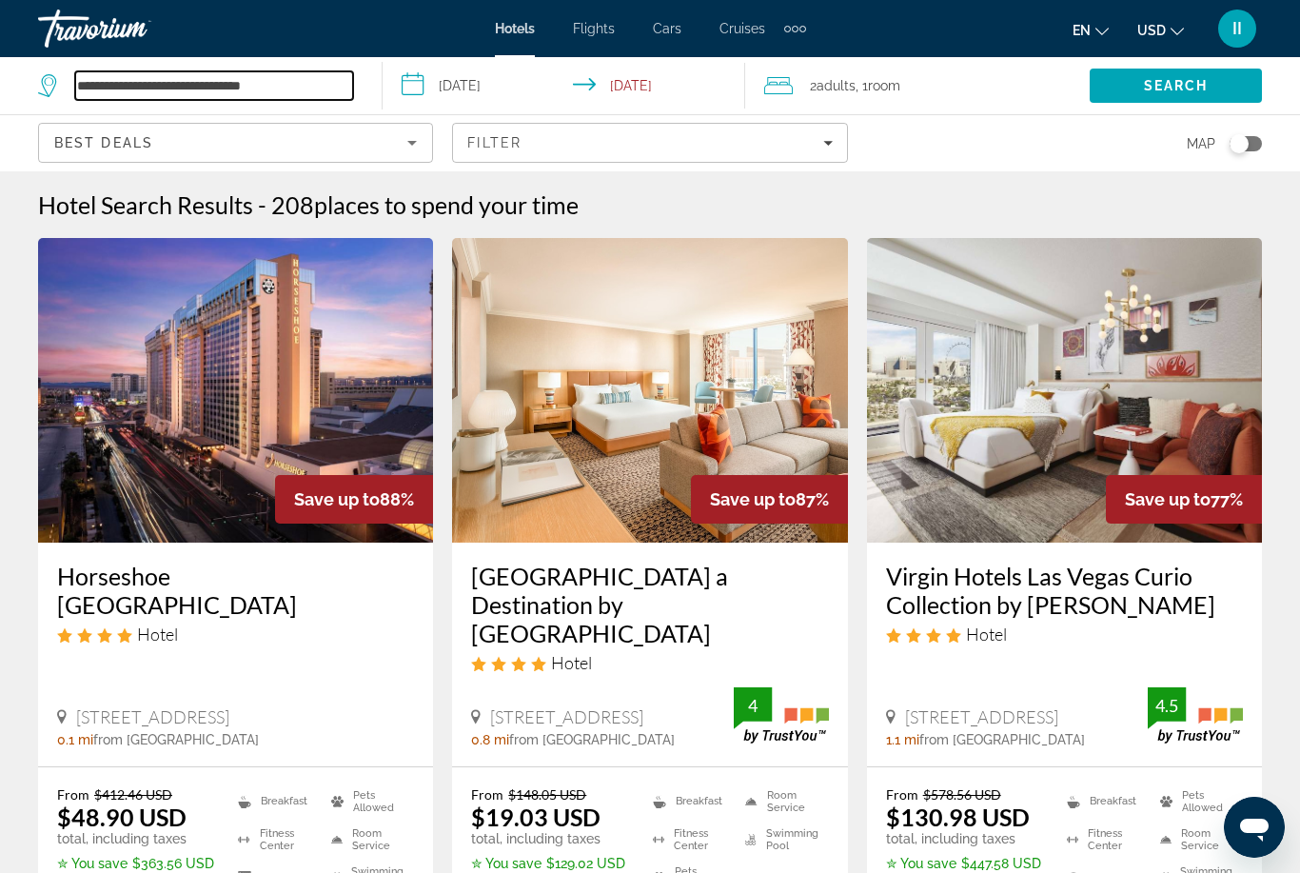
drag, startPoint x: 322, startPoint y: 86, endPoint x: 76, endPoint y: 74, distance: 245.8
click at [76, 74] on input "**********" at bounding box center [214, 85] width 278 height 29
drag, startPoint x: 306, startPoint y: 84, endPoint x: 63, endPoint y: 73, distance: 243.8
click at [63, 73] on div "**********" at bounding box center [195, 85] width 315 height 29
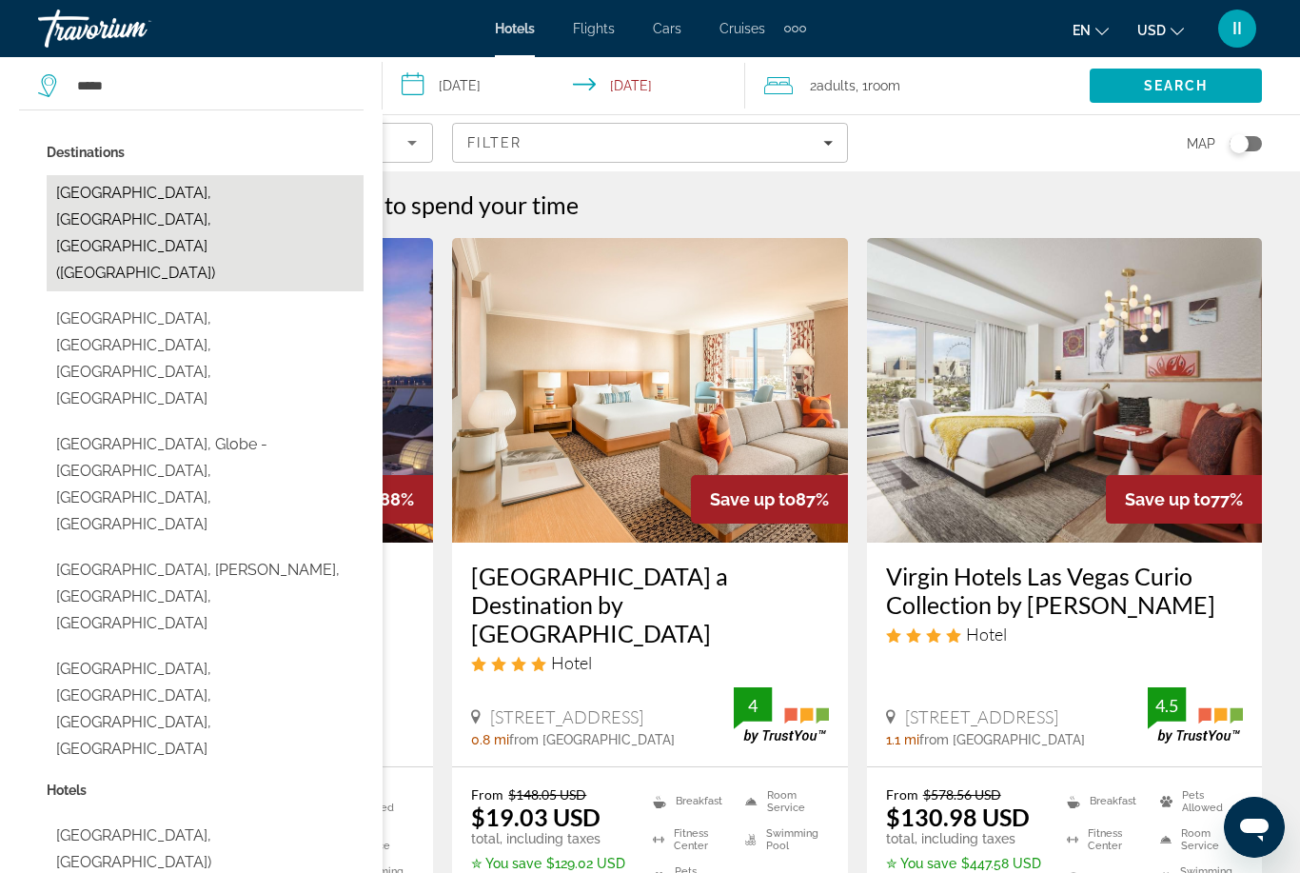
click at [158, 193] on button "[GEOGRAPHIC_DATA], [GEOGRAPHIC_DATA], [GEOGRAPHIC_DATA] ([GEOGRAPHIC_DATA])" at bounding box center [205, 233] width 317 height 116
type input "**********"
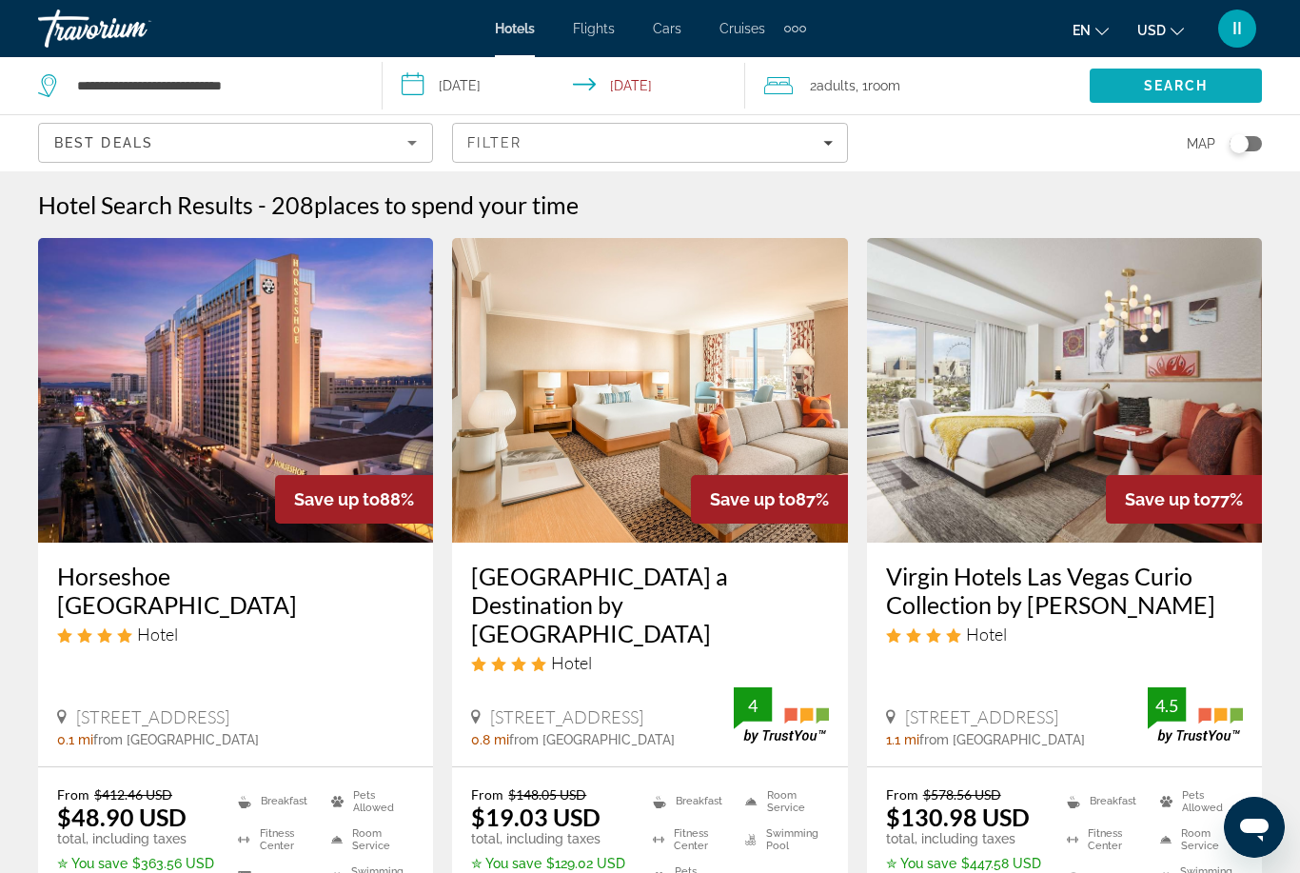
click at [1155, 73] on span "Search" at bounding box center [1175, 86] width 172 height 46
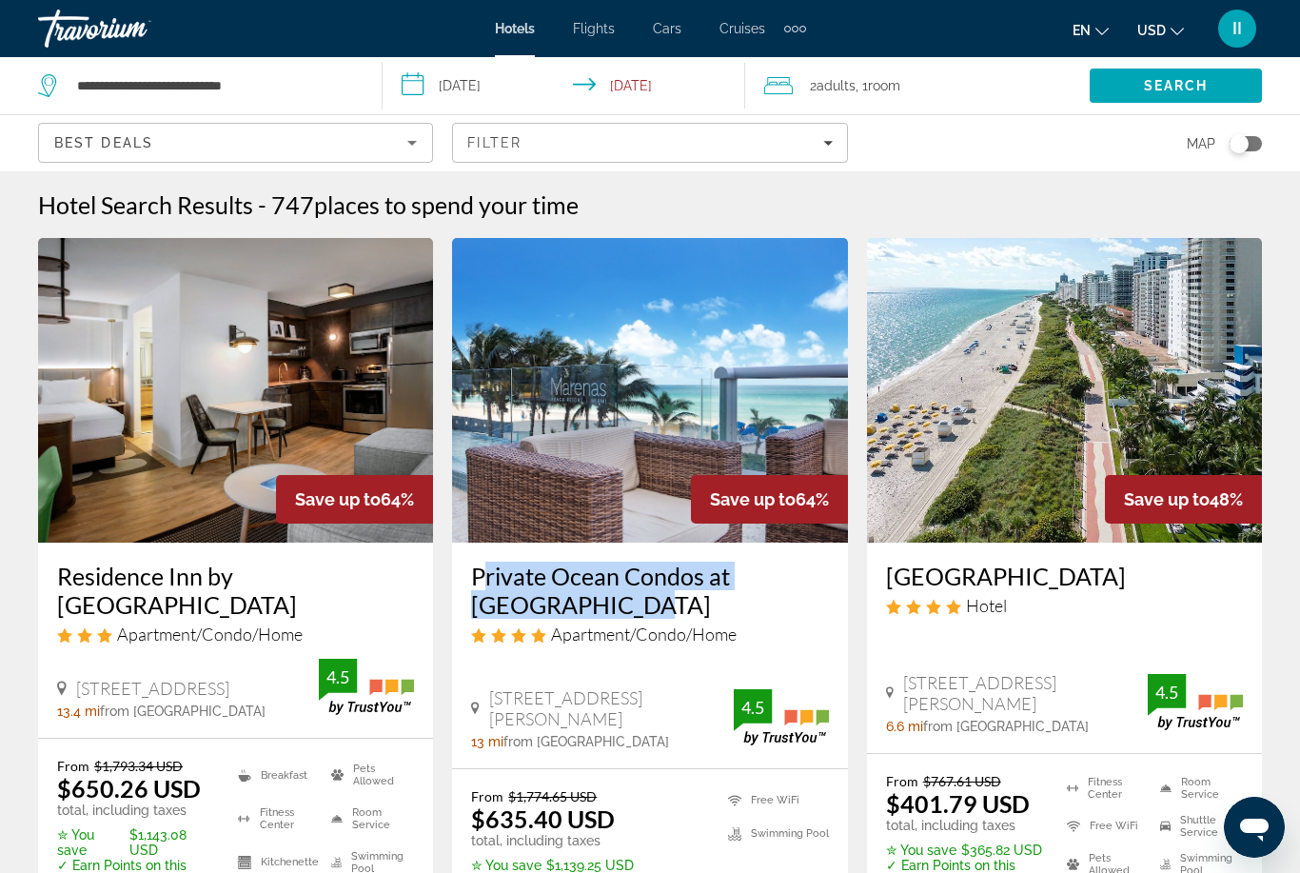
drag, startPoint x: 466, startPoint y: 556, endPoint x: 547, endPoint y: 599, distance: 91.5
click at [547, 599] on div "Private Ocean Condos at [GEOGRAPHIC_DATA] Apartment/Condo/Home [STREET_ADDRESS]…" at bounding box center [649, 655] width 395 height 226
copy h3 "Private Ocean Condos at [GEOGRAPHIC_DATA]"
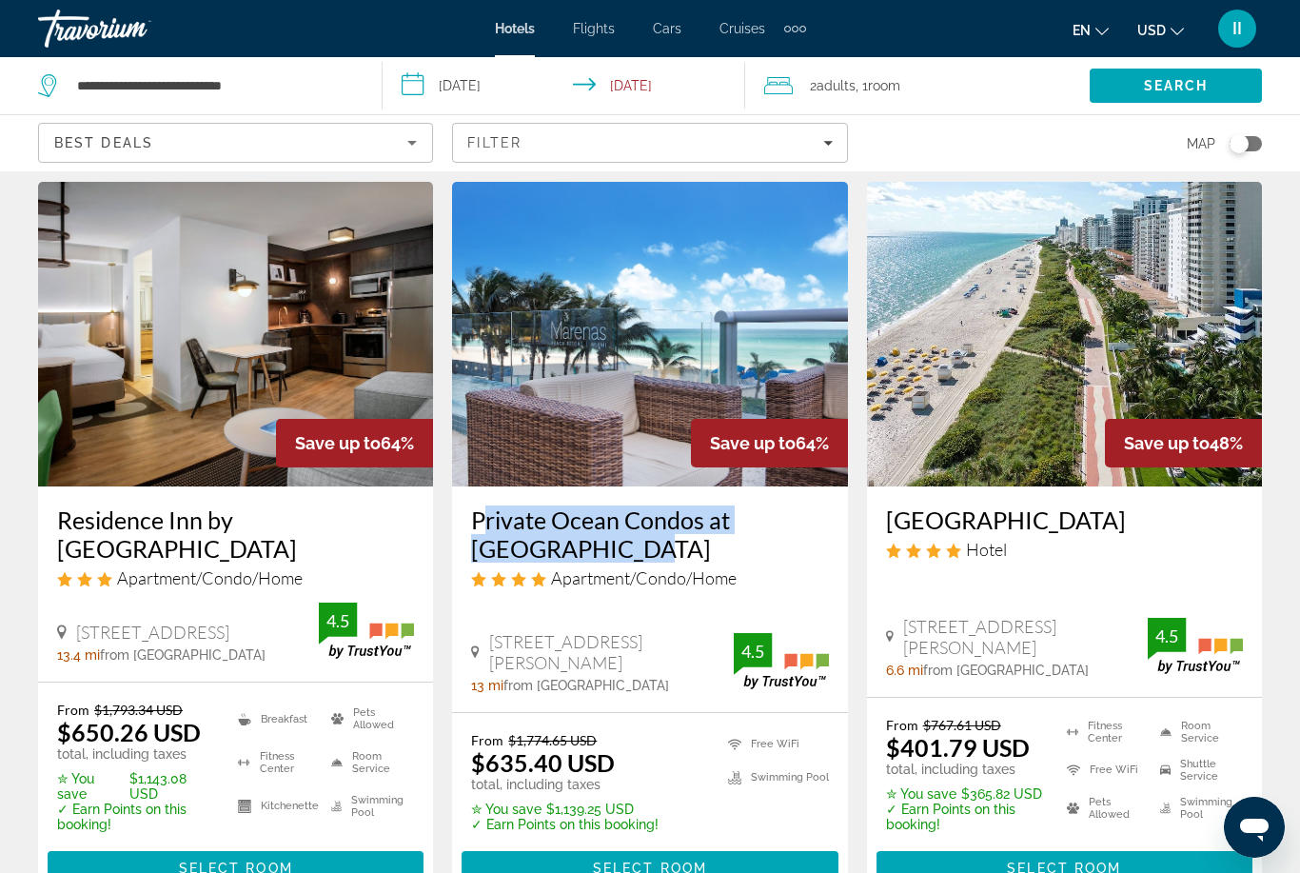
scroll to position [61, 0]
